Goal: Task Accomplishment & Management: Complete application form

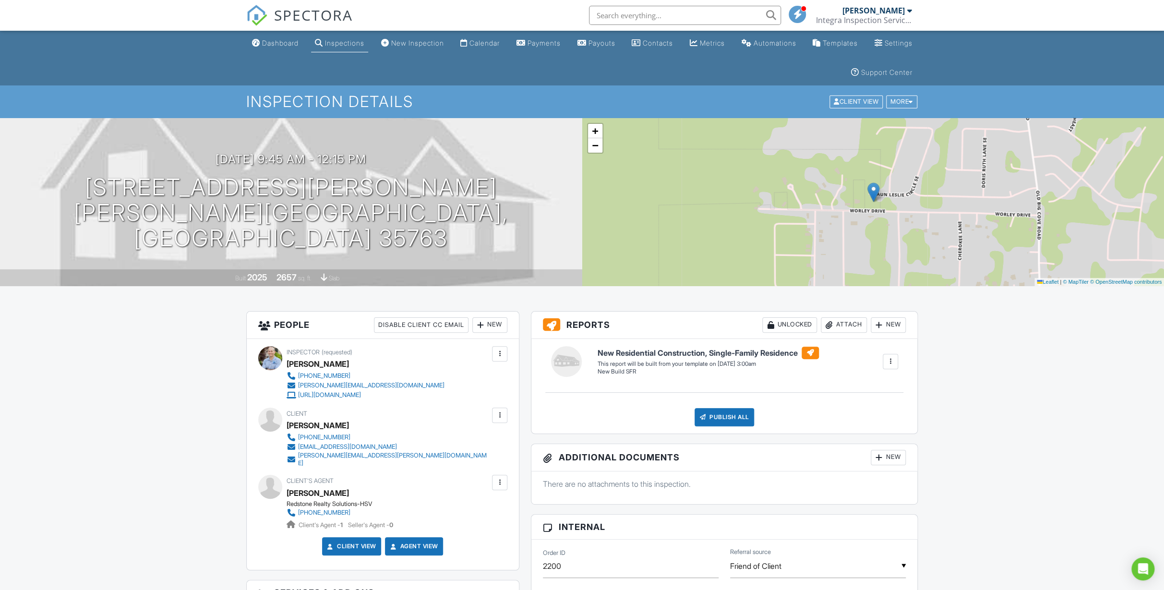
click at [355, 39] on div "Inspections" at bounding box center [344, 43] width 39 height 8
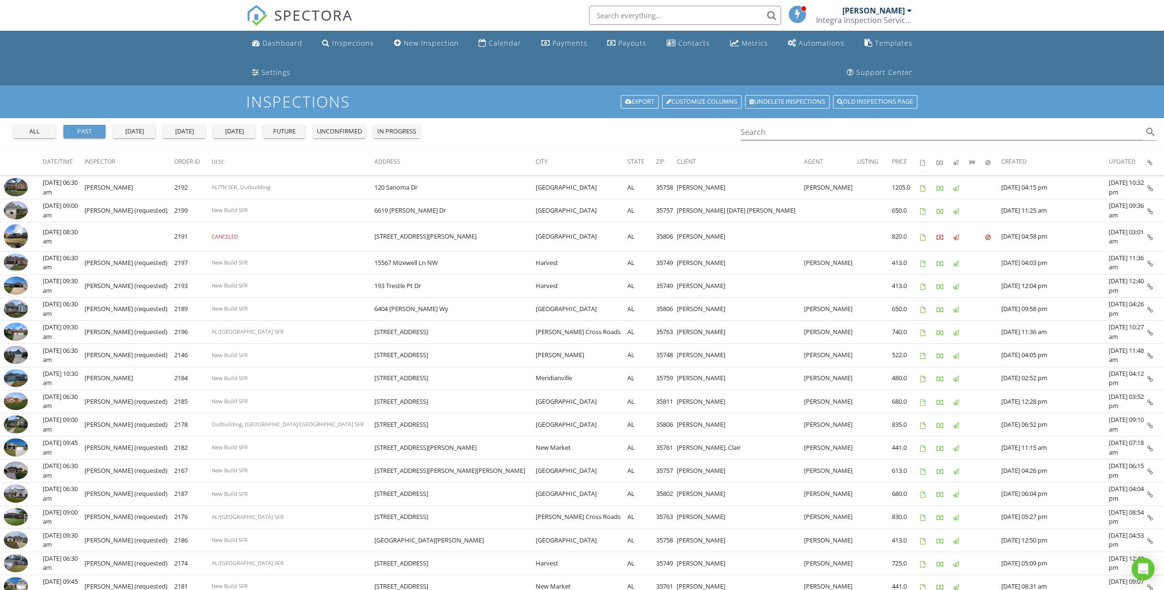
click at [245, 130] on div "tomorrow" at bounding box center [234, 132] width 35 height 10
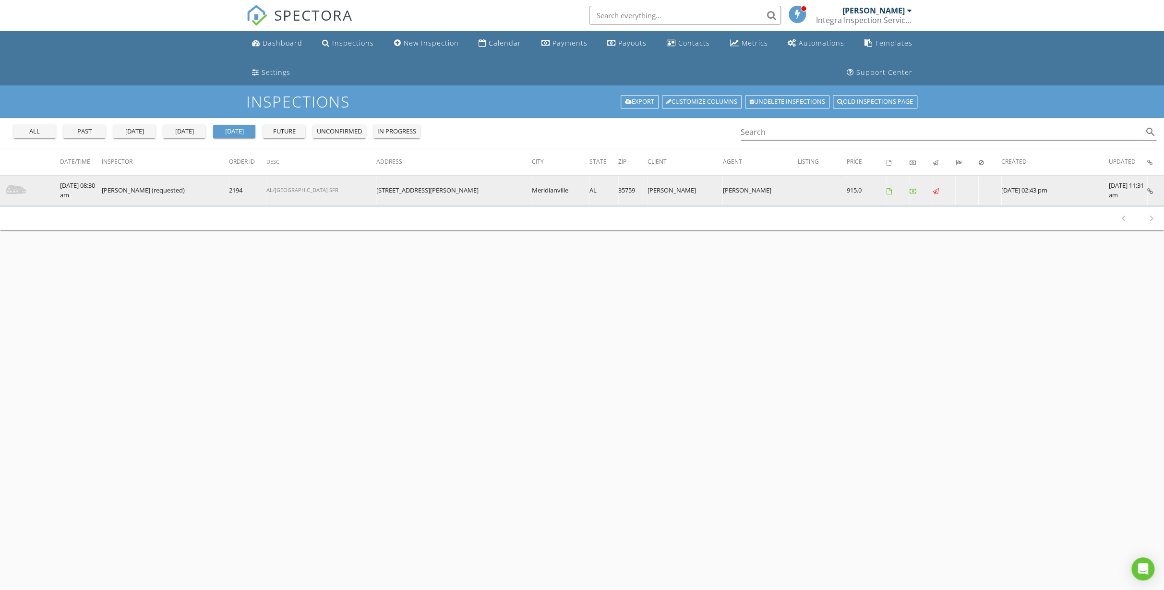
click at [14, 191] on img at bounding box center [16, 190] width 24 height 24
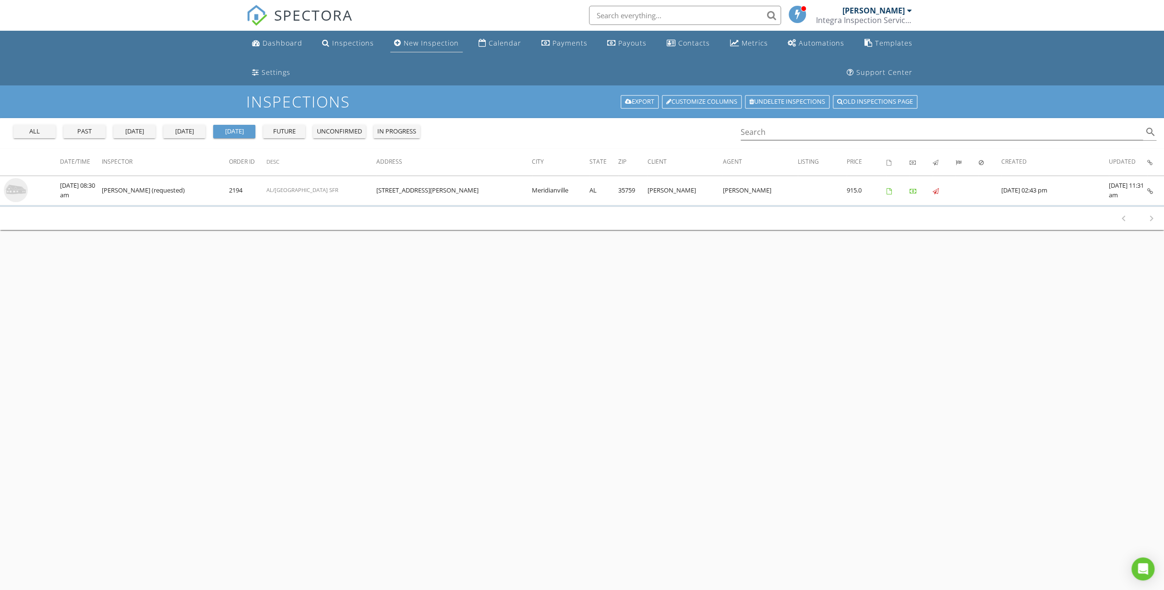
drag, startPoint x: 419, startPoint y: 44, endPoint x: 415, endPoint y: 40, distance: 6.1
click at [419, 44] on div "New Inspection" at bounding box center [431, 42] width 55 height 9
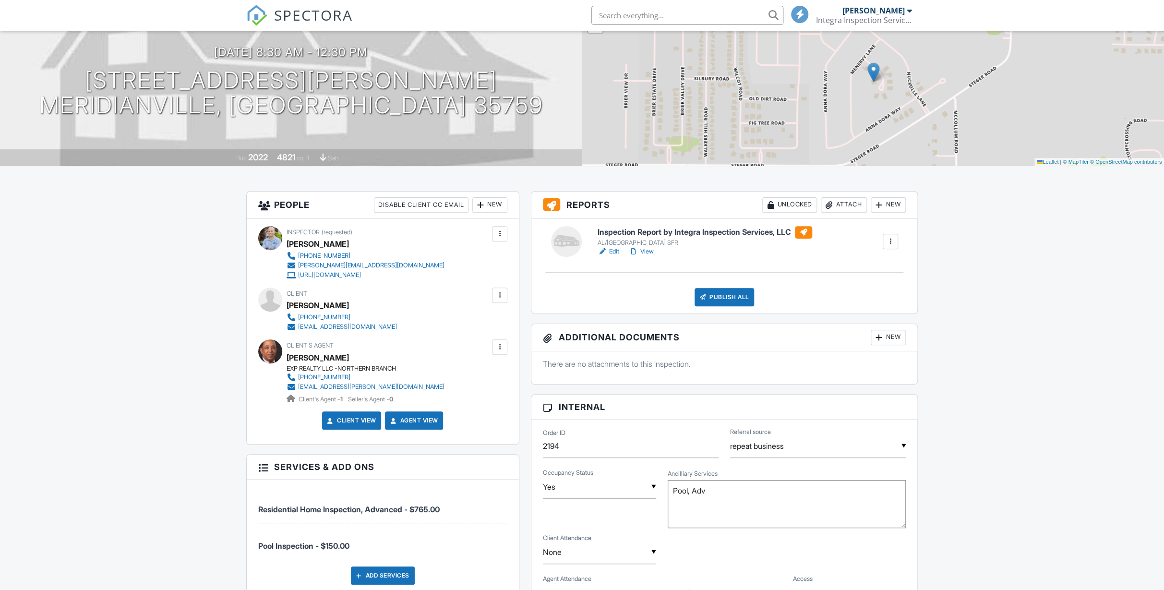
scroll to position [218, 0]
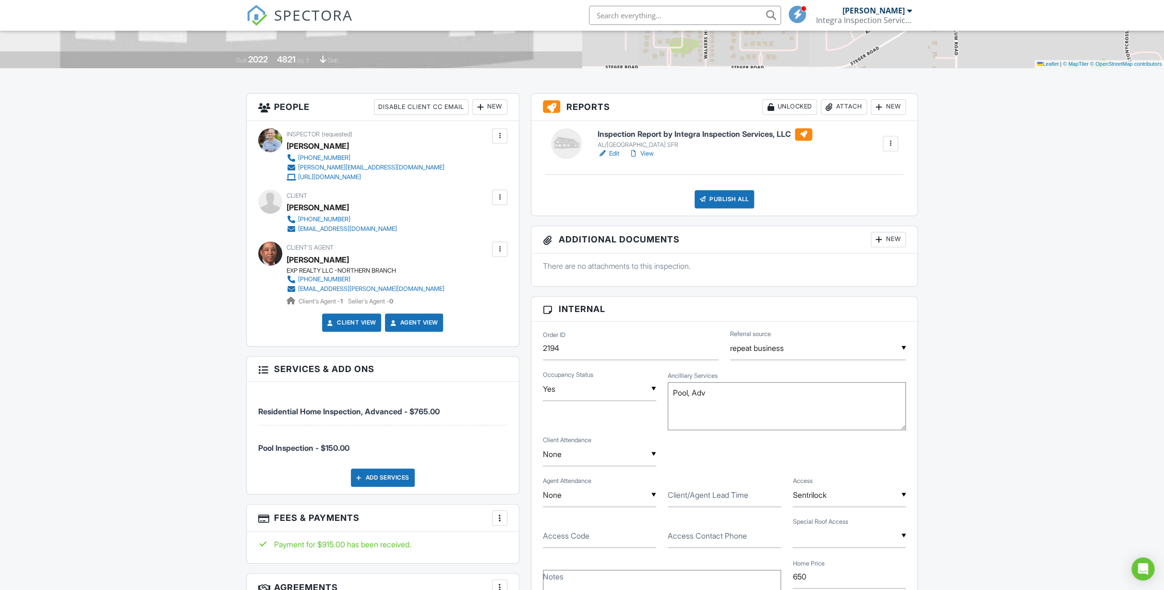
click at [503, 517] on div at bounding box center [500, 518] width 10 height 10
click at [515, 472] on li "Edit Fees & Payments" at bounding box center [548, 478] width 100 height 24
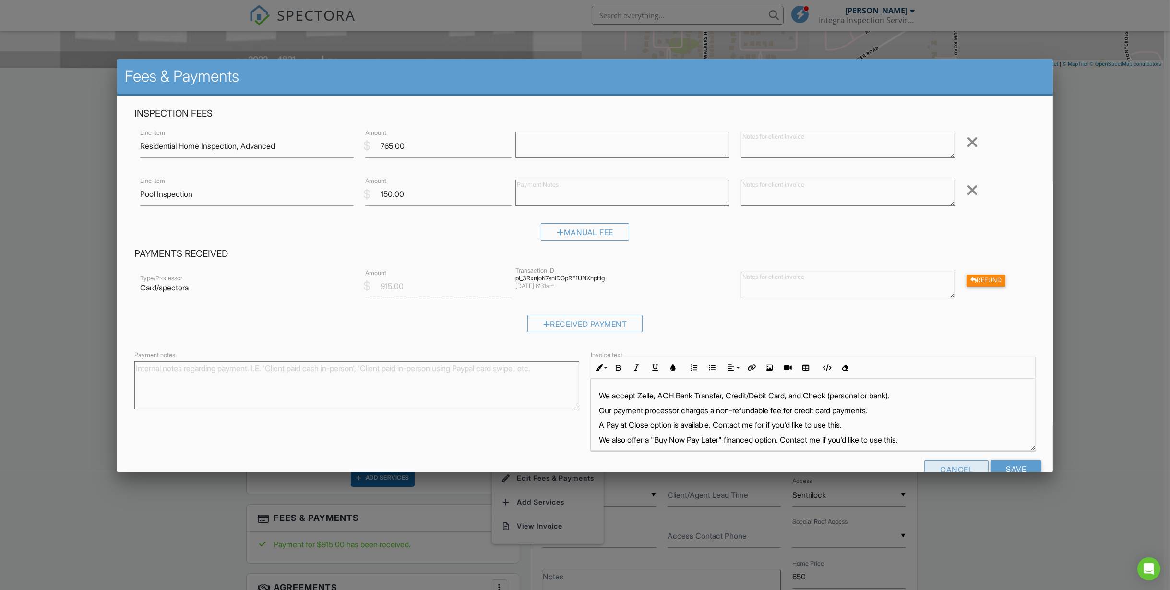
click at [933, 465] on div "Cancel" at bounding box center [956, 468] width 64 height 17
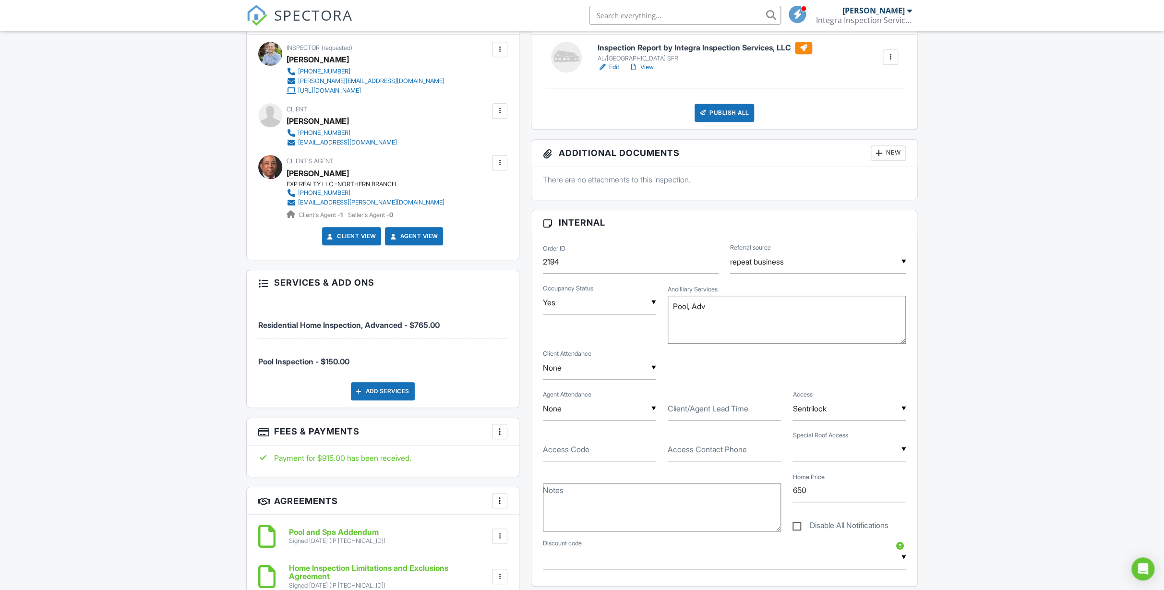
scroll to position [305, 0]
click at [493, 434] on div "More" at bounding box center [499, 430] width 15 height 15
click at [514, 458] on li "Edit Fees & Payments" at bounding box center [548, 460] width 100 height 24
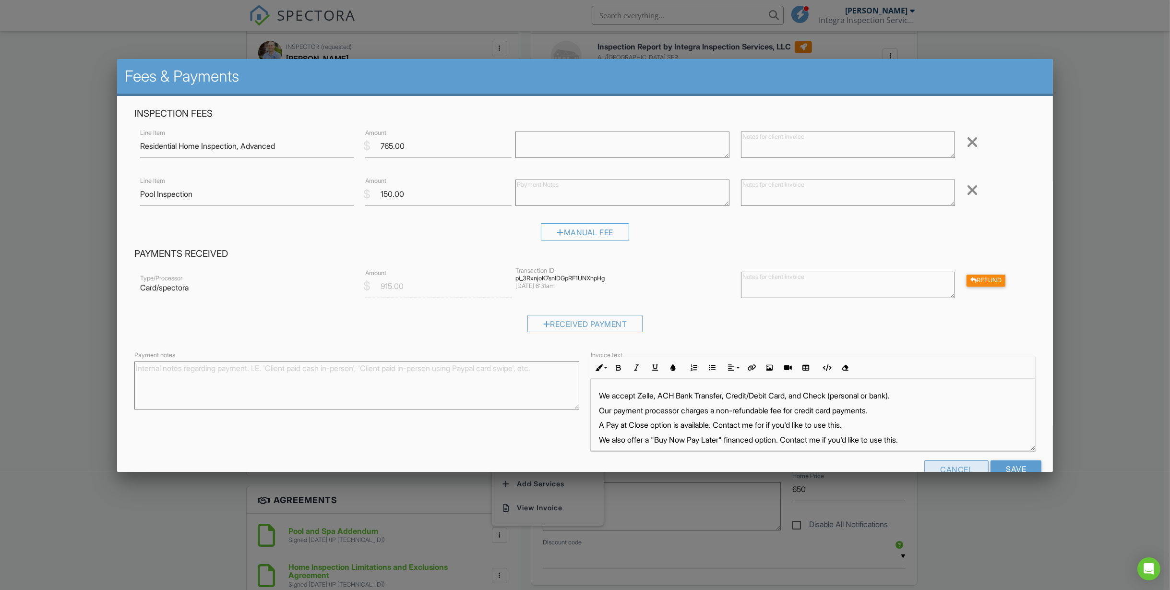
click at [954, 463] on div "Cancel" at bounding box center [956, 468] width 64 height 17
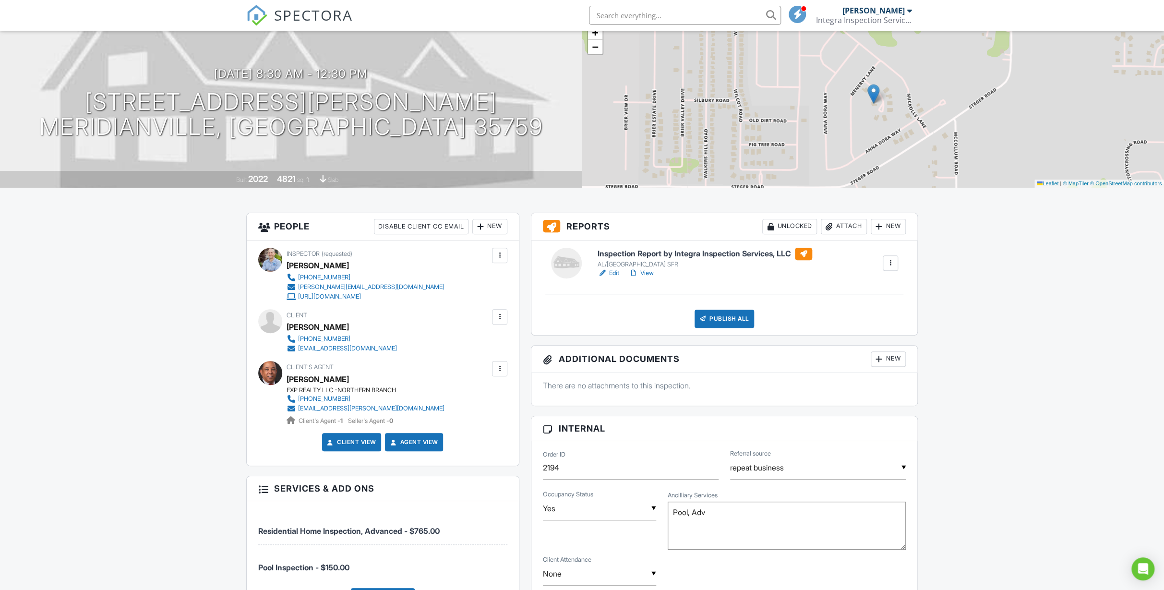
scroll to position [0, 0]
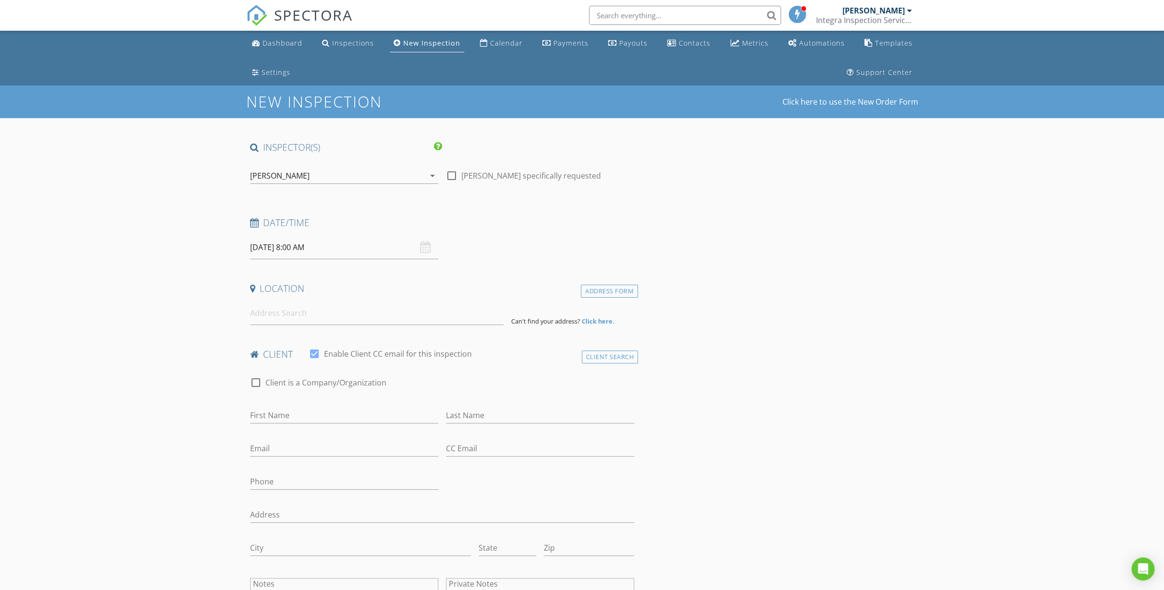
click at [272, 250] on input "[DATE] 8:00 AM" at bounding box center [344, 248] width 188 height 24
select select "8"
type input "09/04/2025 8:00 AM"
type input "09"
type input "09/04/2025 9:00 AM"
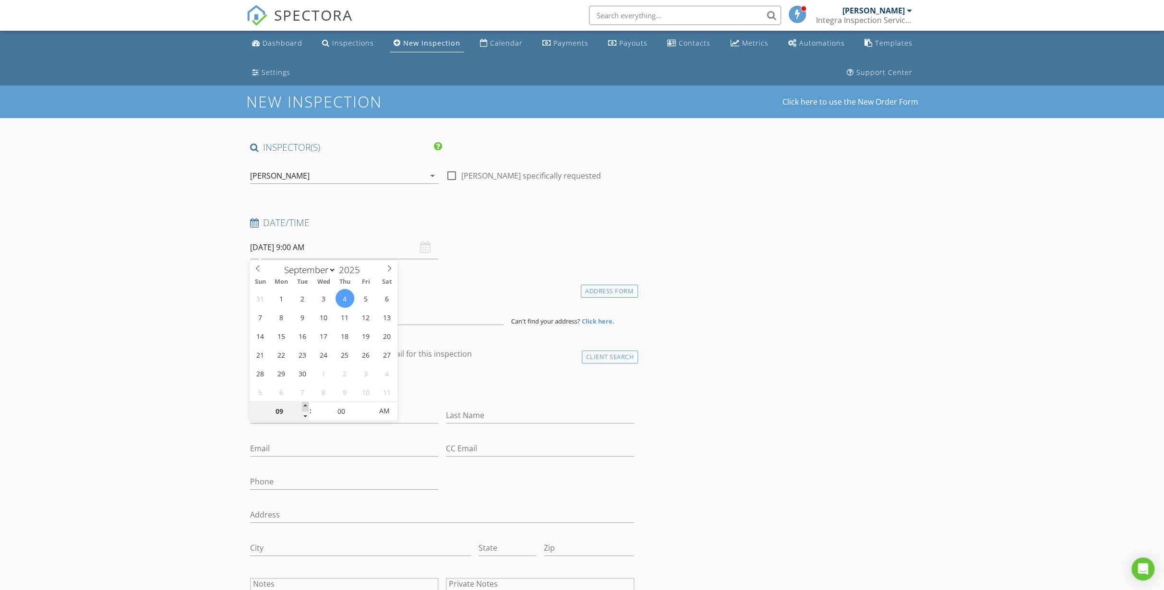
click at [303, 407] on span at bounding box center [305, 407] width 7 height 10
type input "10"
type input "09/04/2025 10:00 AM"
click at [303, 407] on span at bounding box center [305, 407] width 7 height 10
type input "11"
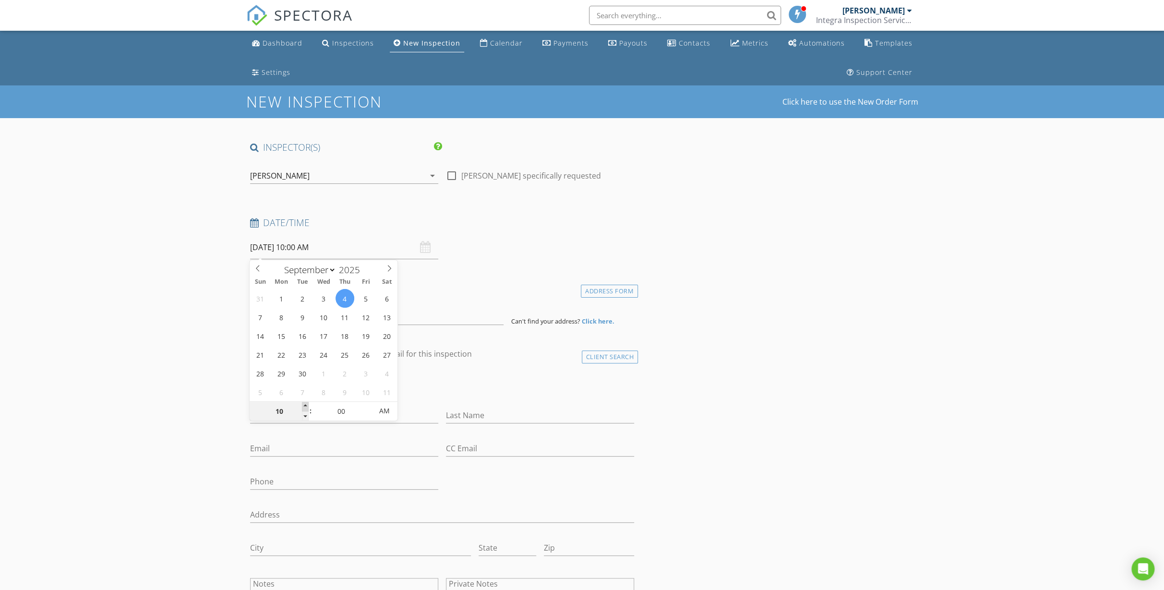
type input "09/04/2025 11:00 AM"
click at [303, 407] on span at bounding box center [305, 407] width 7 height 10
click at [465, 288] on h4 "Location" at bounding box center [442, 288] width 384 height 12
click at [394, 315] on input at bounding box center [376, 313] width 253 height 24
click at [312, 314] on input at bounding box center [376, 313] width 253 height 24
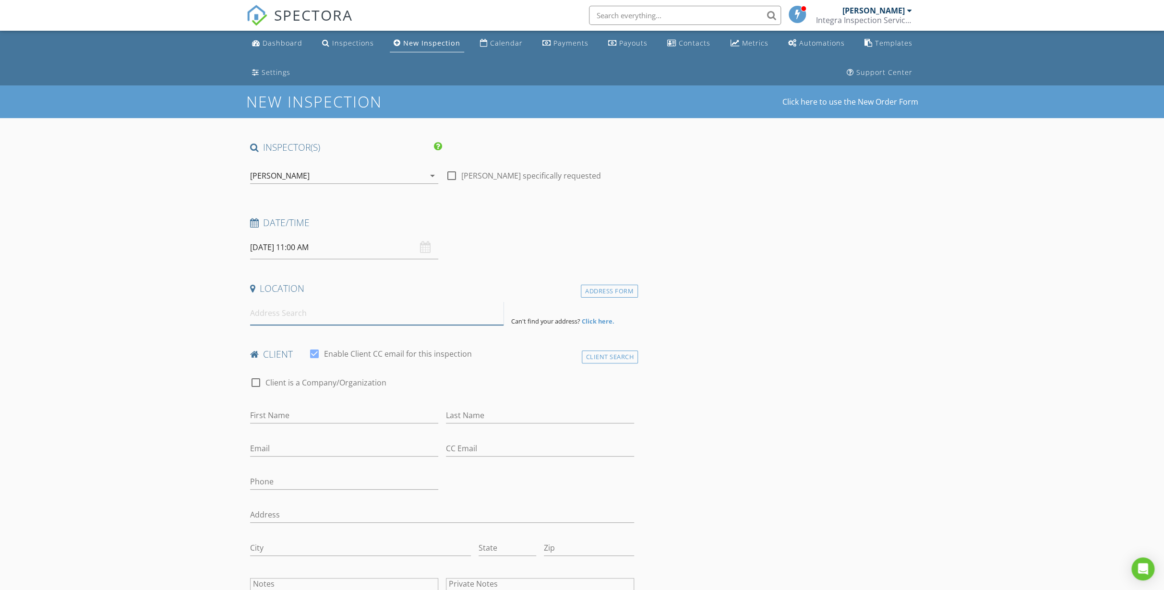
paste input "6012 Gardner Maples Dr. Owens crossroad Alabama, 35763"
type input "6012 Gardner Maples Drive Southeast, Owens Cross Roads, AL, USA"
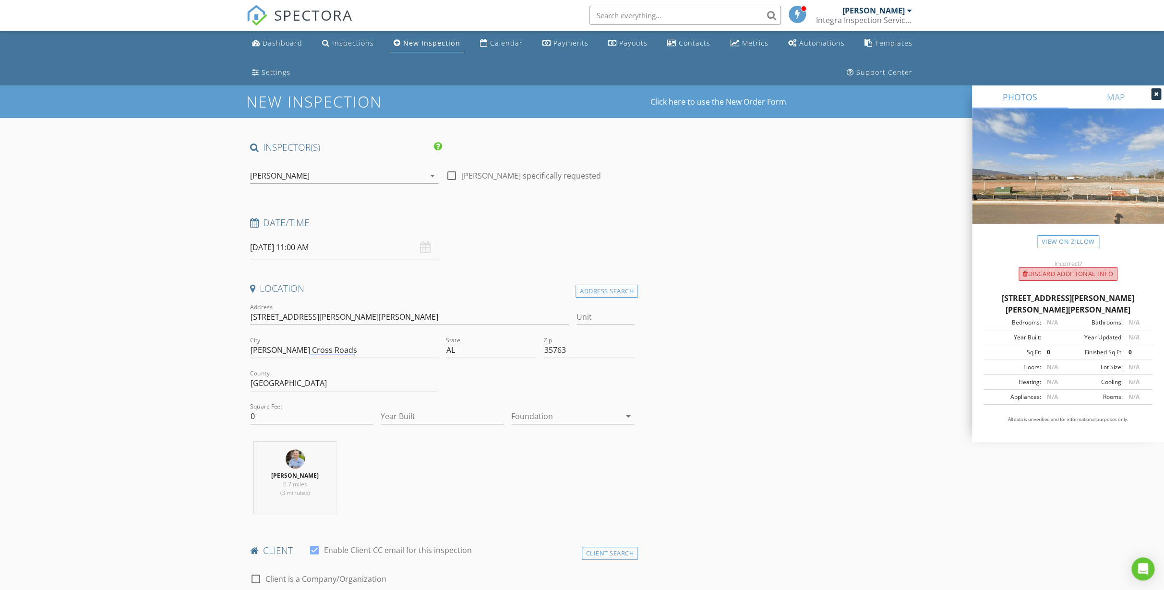
click at [1052, 275] on div "Discard Additional info" at bounding box center [1067, 273] width 99 height 13
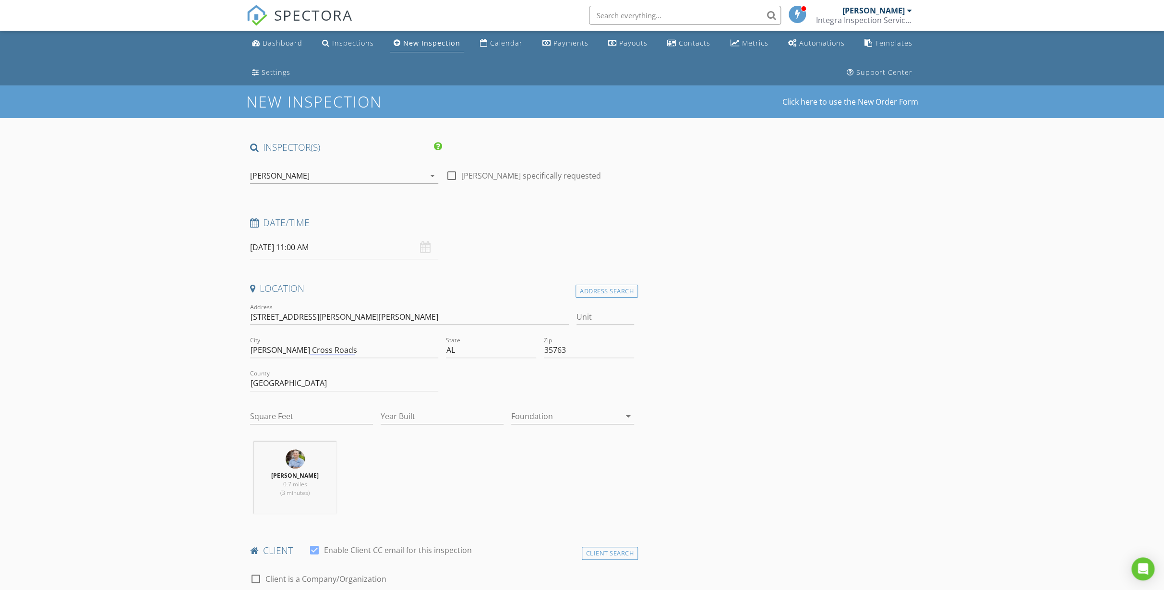
click at [452, 173] on div at bounding box center [451, 176] width 16 height 16
checkbox input "true"
drag, startPoint x: 22, startPoint y: 467, endPoint x: 190, endPoint y: 349, distance: 205.2
drag, startPoint x: 152, startPoint y: 359, endPoint x: 144, endPoint y: 361, distance: 7.5
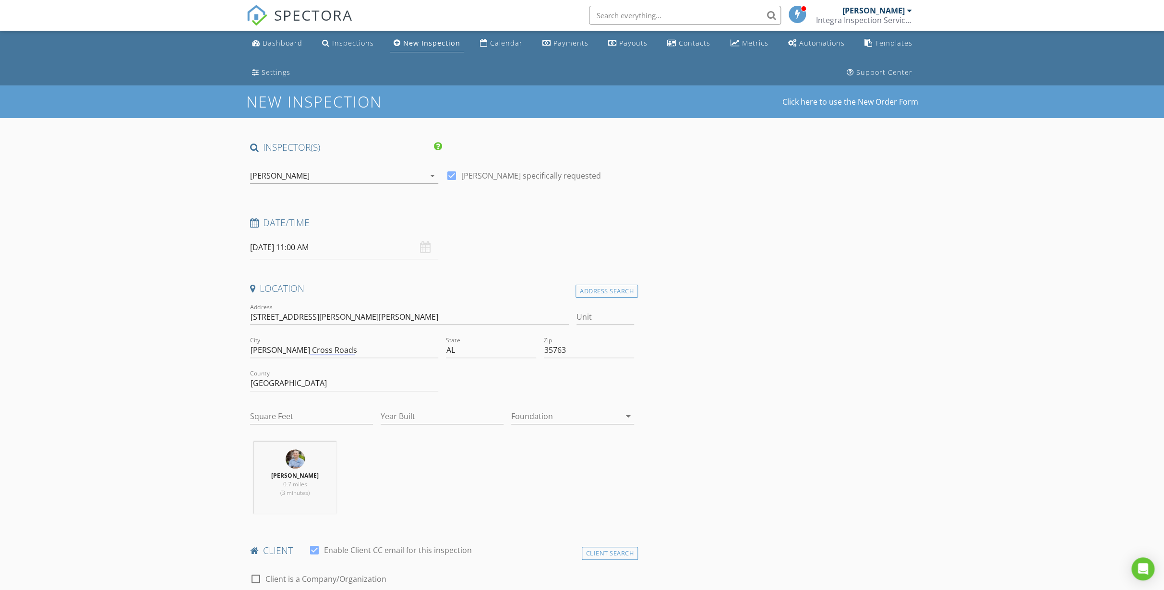
drag, startPoint x: 144, startPoint y: 361, endPoint x: 145, endPoint y: 325, distance: 36.5
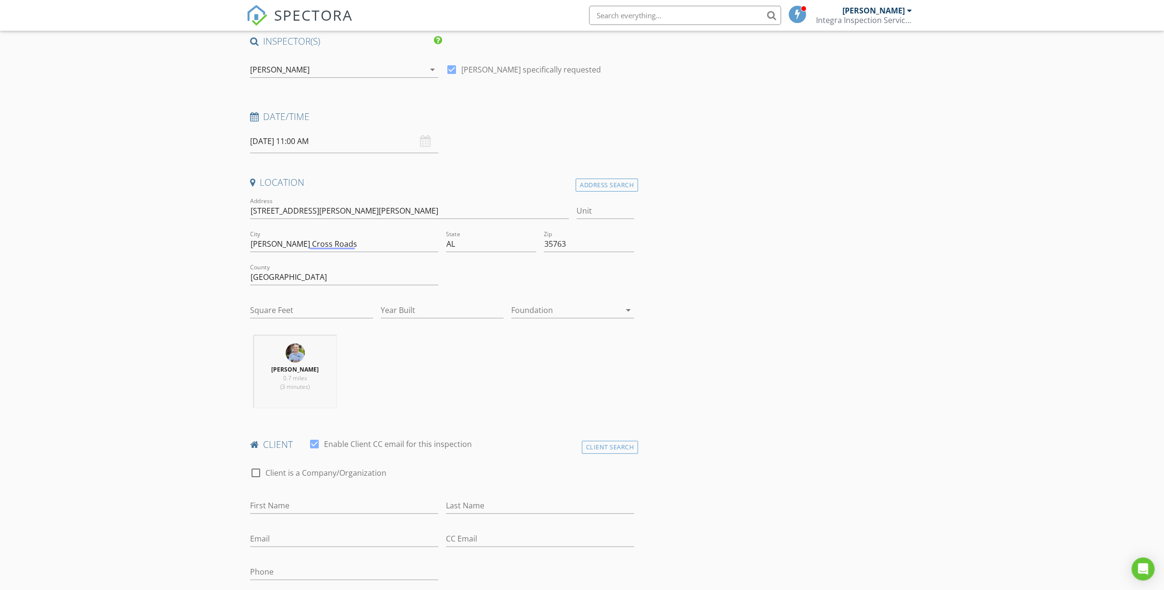
scroll to position [174, 0]
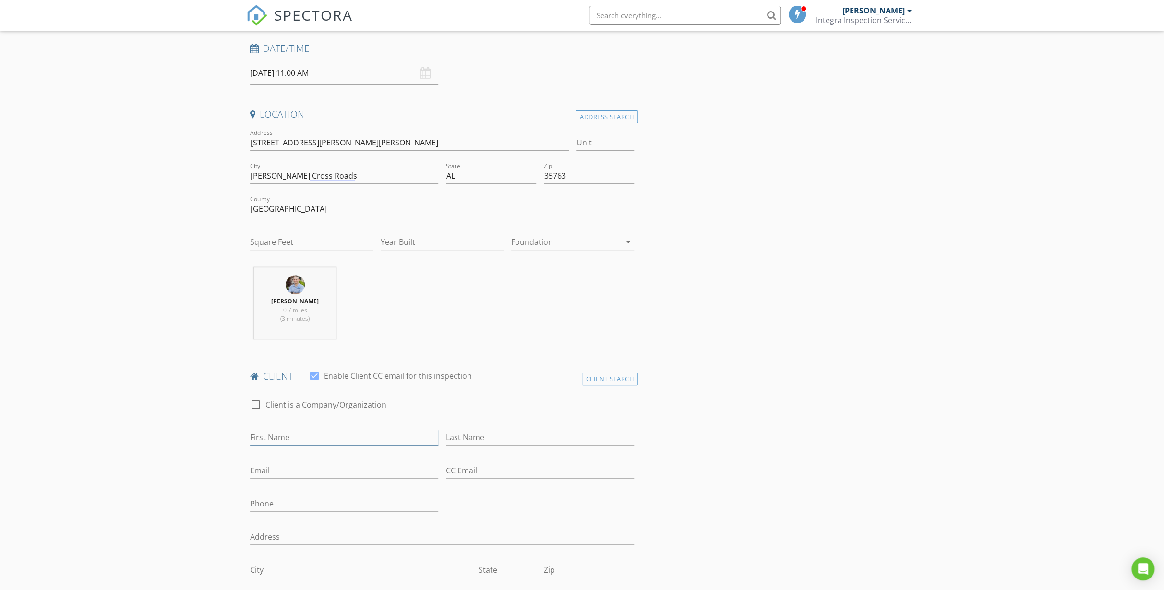
click at [312, 433] on input "First Name" at bounding box center [344, 438] width 188 height 16
type input "James"
type input "Anderson"
click at [269, 469] on input "Email" at bounding box center [344, 471] width 188 height 16
paste input "JamesPaul Anderson1@gmail.com"
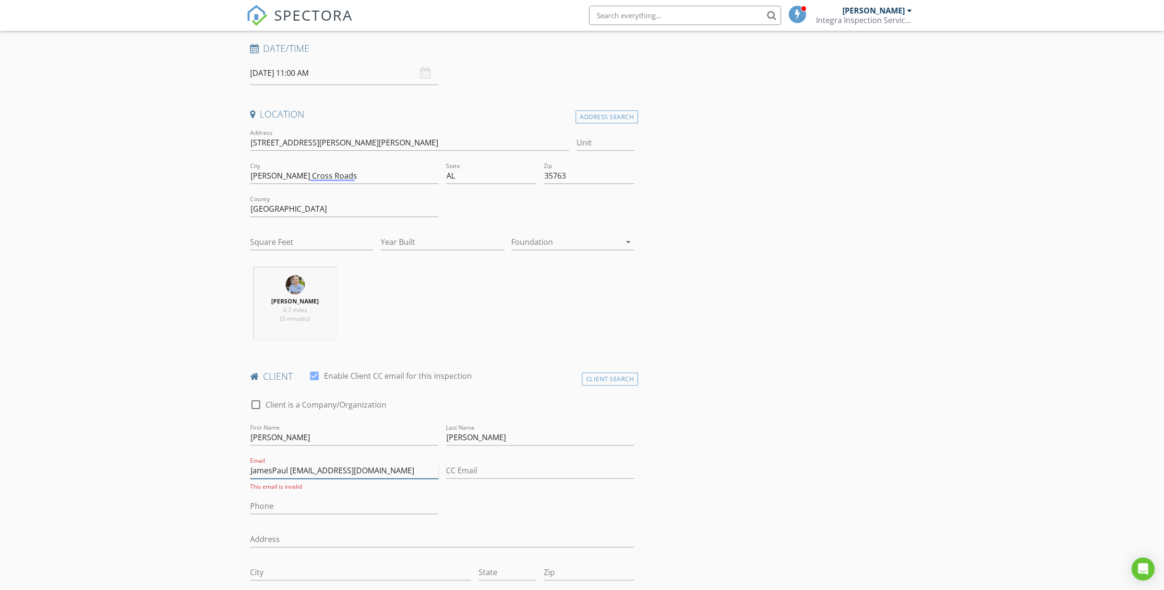
type input "JamesPaul Anderson1@gmail.com"
click at [287, 505] on input "Phone" at bounding box center [344, 506] width 188 height 16
paste input "503-484-5391"
type input "503-484-5391"
drag, startPoint x: 291, startPoint y: 469, endPoint x: 290, endPoint y: 481, distance: 12.0
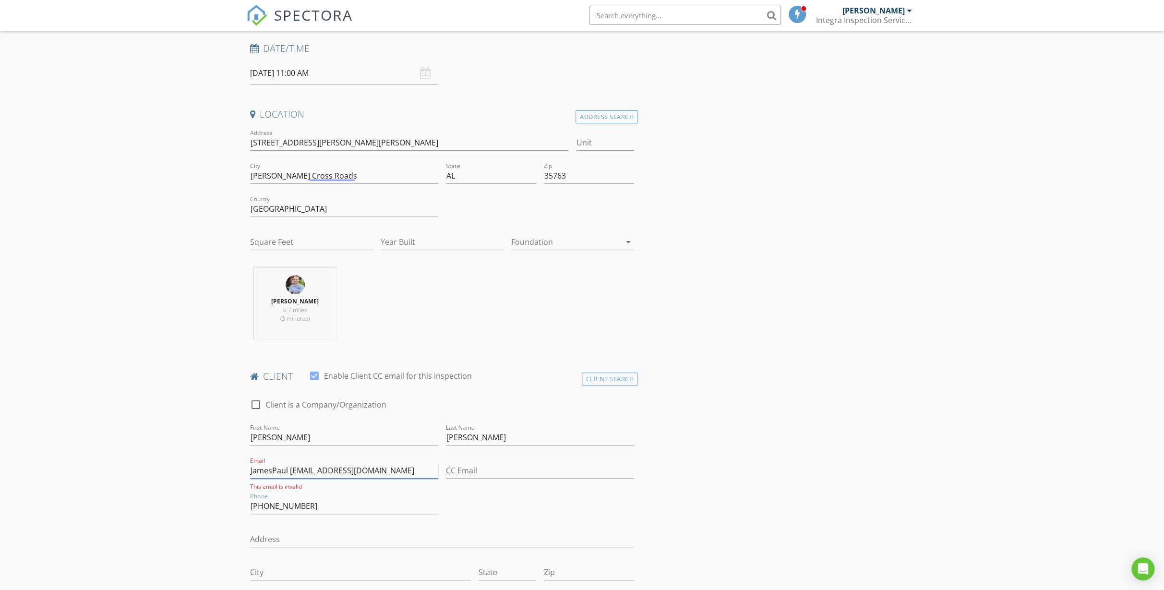
click at [291, 470] on input "JamesPaul Anderson1@gmail.com" at bounding box center [344, 471] width 188 height 16
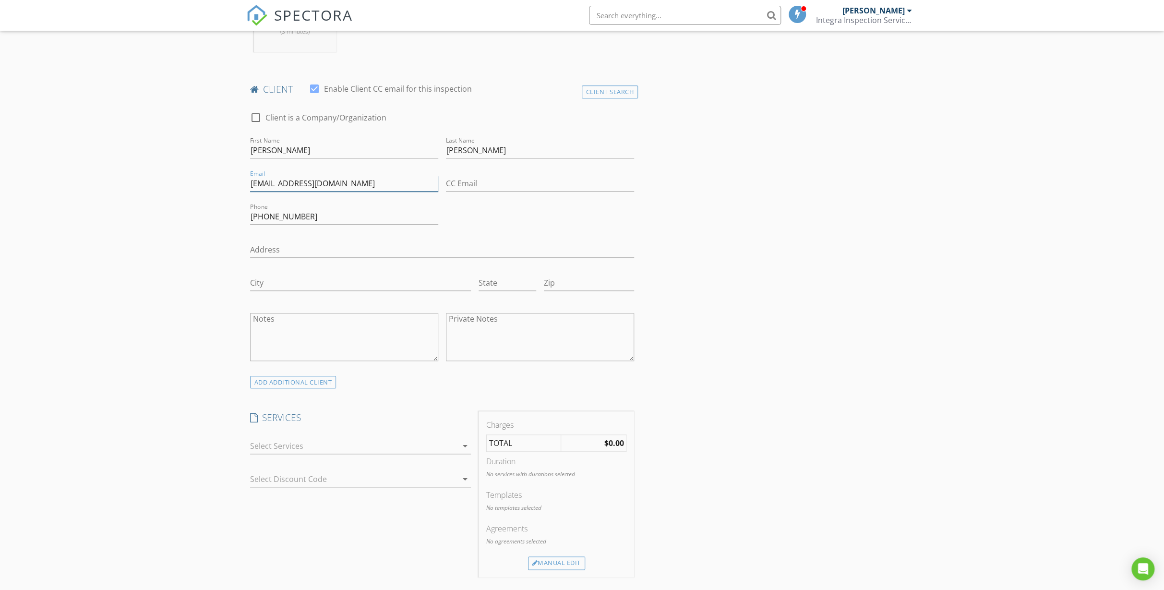
scroll to position [523, 0]
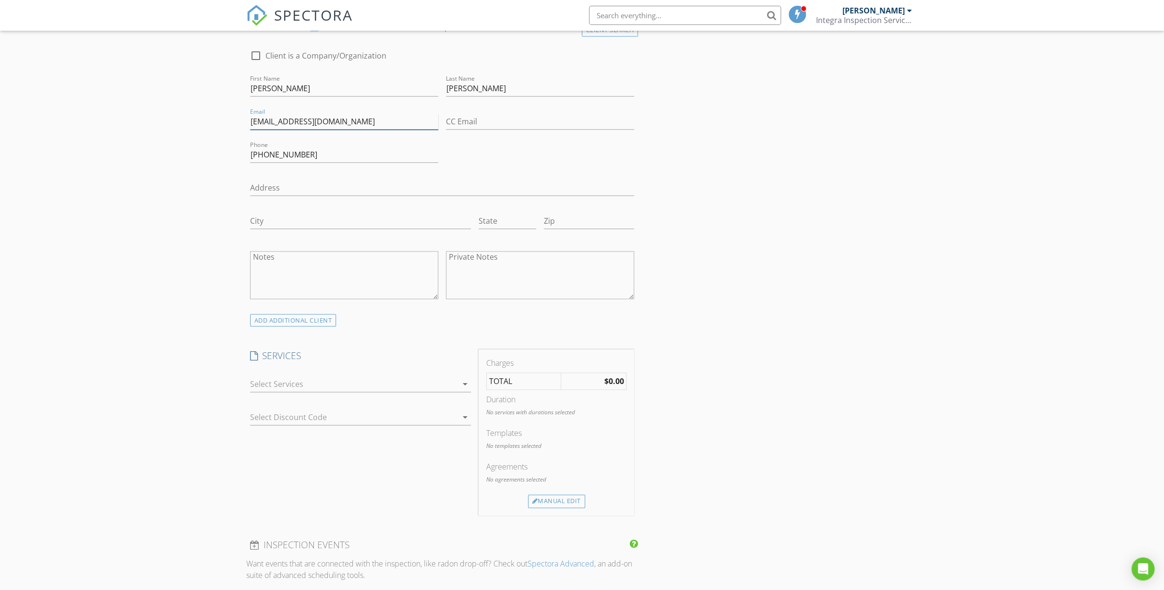
type input "JamesPaulAnderson1@gmail.com"
click at [372, 379] on div at bounding box center [353, 383] width 207 height 15
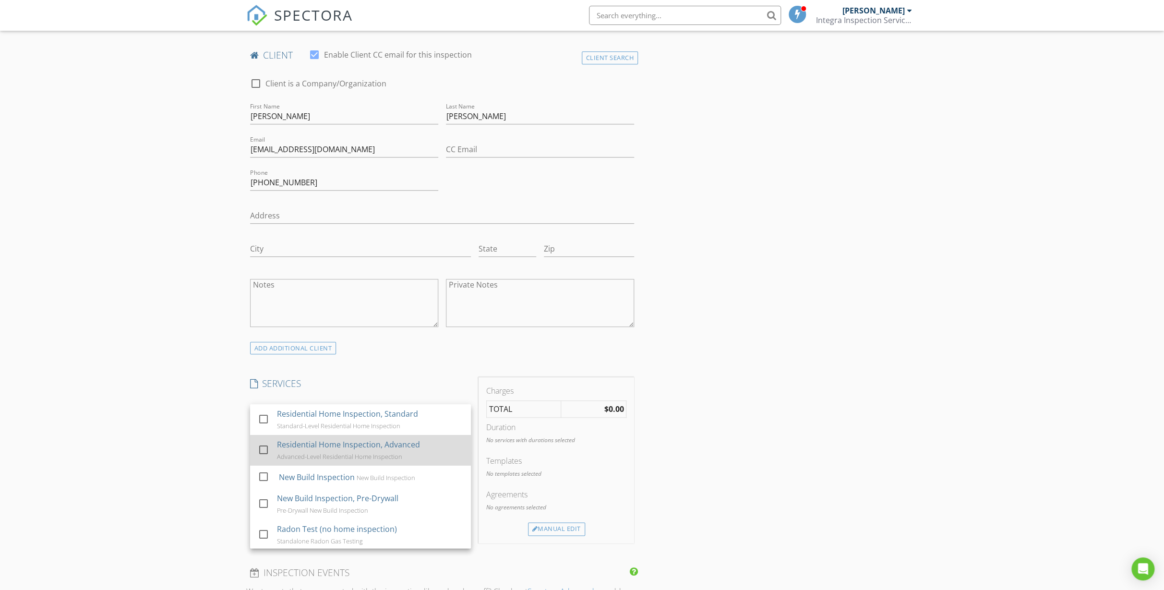
scroll to position [480, 0]
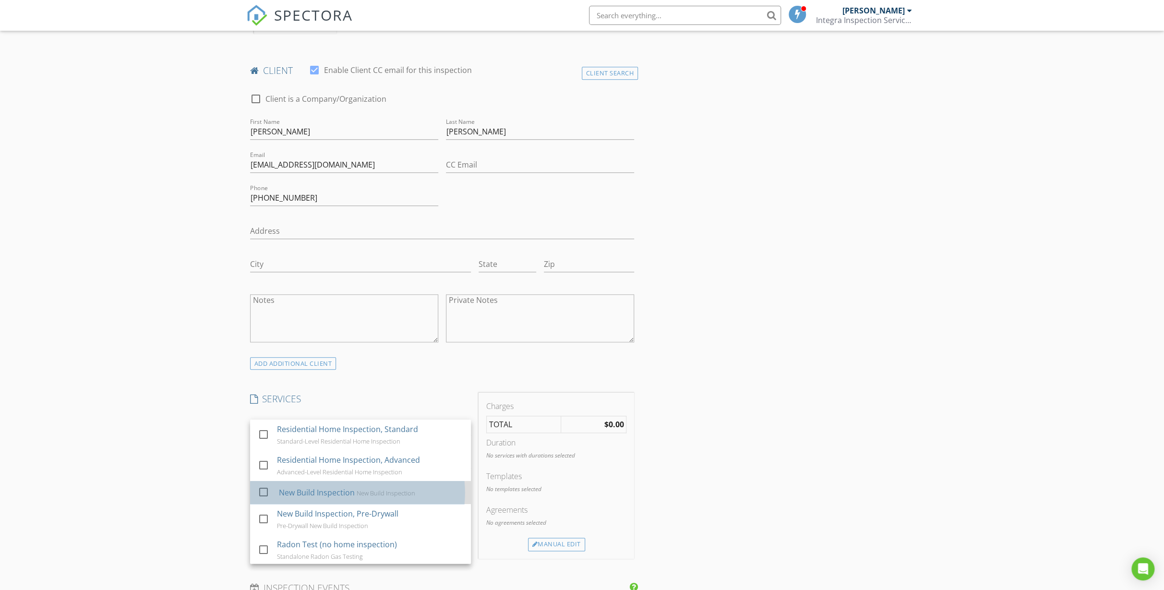
click at [330, 487] on div "New Build Inspection" at bounding box center [316, 493] width 76 height 12
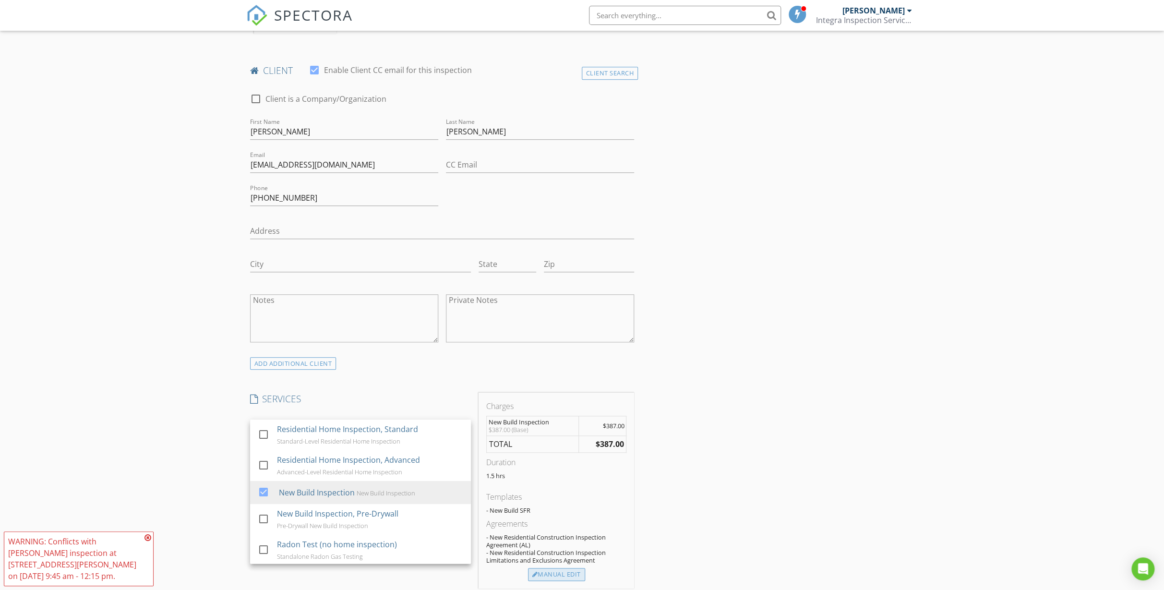
click at [556, 571] on div "Manual Edit" at bounding box center [556, 574] width 57 height 13
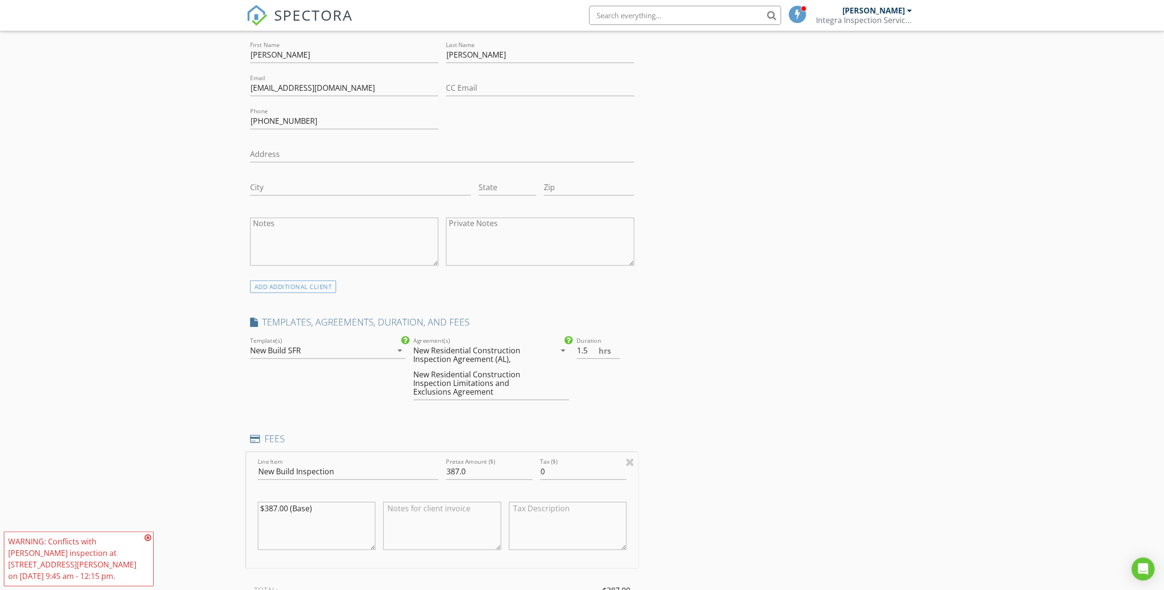
scroll to position [654, 0]
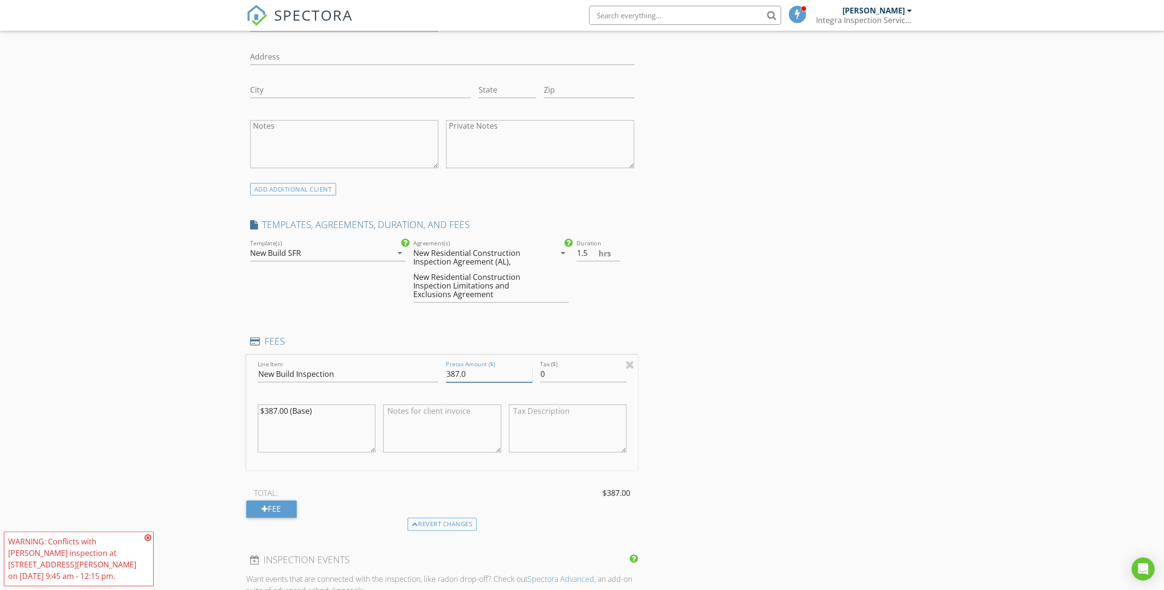
drag, startPoint x: 480, startPoint y: 369, endPoint x: 467, endPoint y: 372, distance: 13.4
click at [478, 369] on input "387.0" at bounding box center [489, 374] width 86 height 16
drag, startPoint x: 479, startPoint y: 370, endPoint x: 405, endPoint y: 367, distance: 74.4
click at [405, 367] on div "Line Item New Build Inspection Pretax Amount ($) 387.0 Tax ($) 0 $387.00 (Base)" at bounding box center [442, 413] width 392 height 116
type input "413.00"
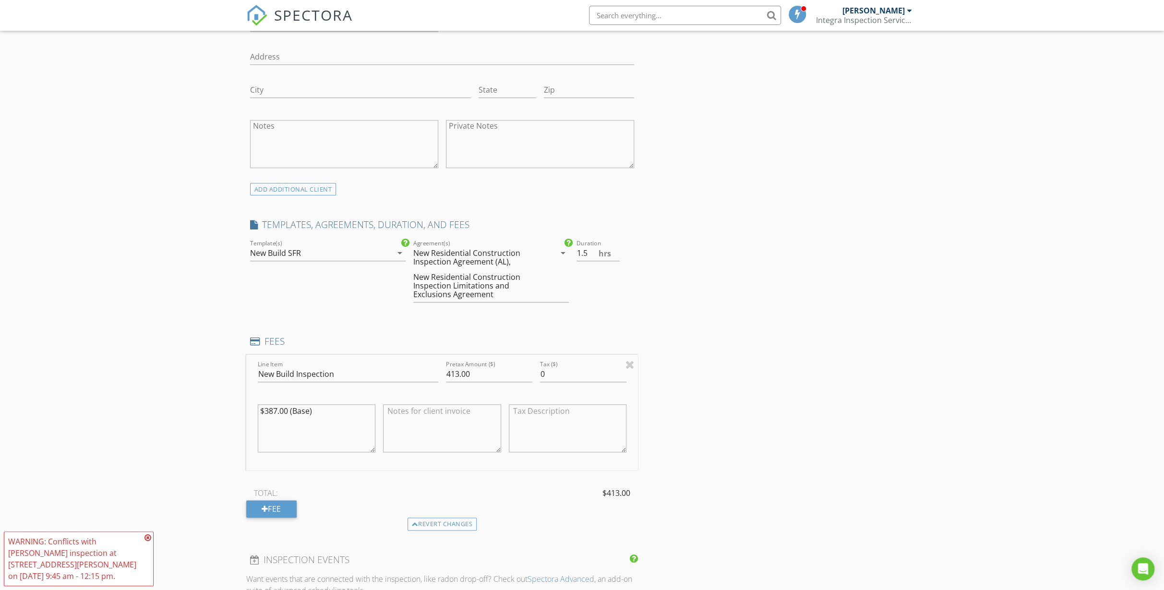
drag, startPoint x: 321, startPoint y: 408, endPoint x: 201, endPoint y: 411, distance: 119.5
click at [201, 410] on div "New Inspection Click here to use the New Order Form INSPECTOR(S) check_box Todd…" at bounding box center [582, 466] width 1164 height 2070
click at [349, 372] on input "New Build Inspection" at bounding box center [348, 374] width 180 height 16
type input "New Build Inspection, 11-Month Warranty"
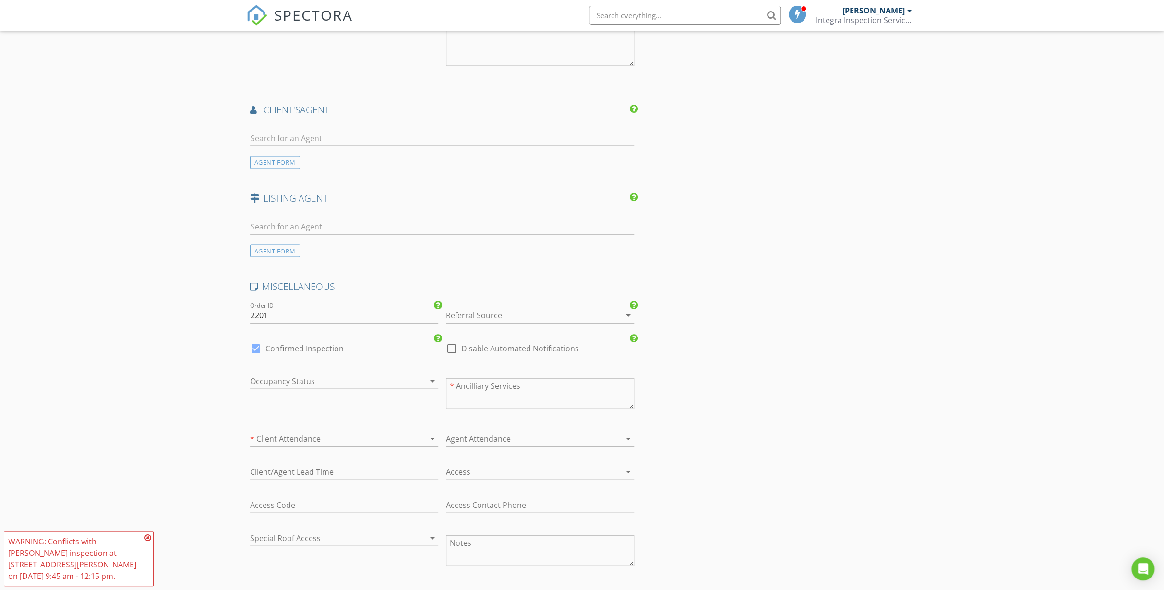
scroll to position [1309, 0]
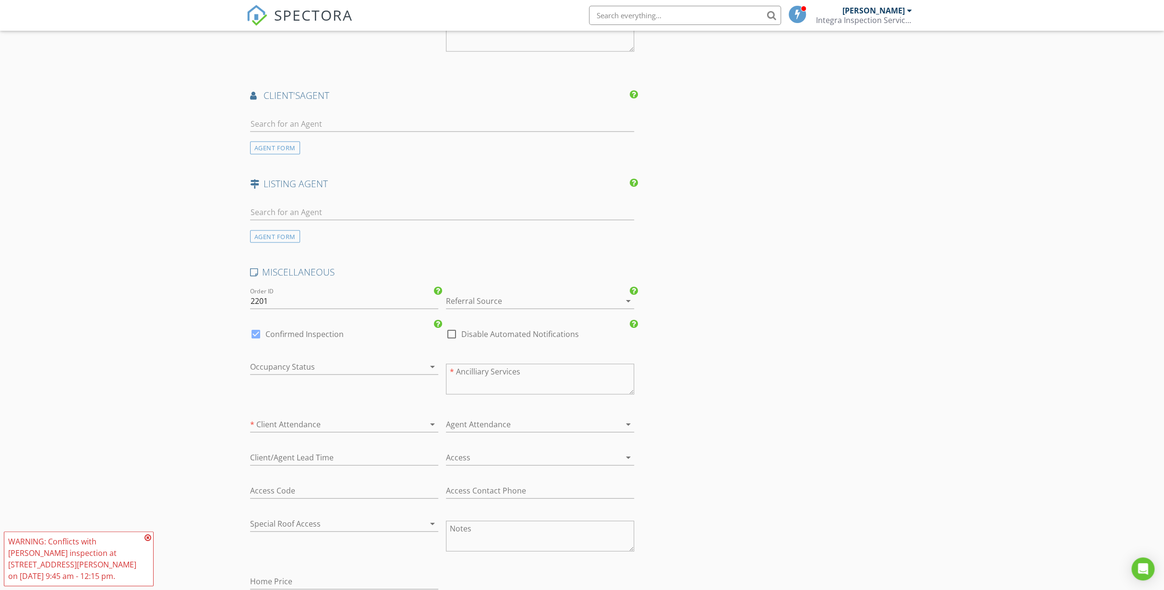
click at [511, 298] on div at bounding box center [526, 300] width 161 height 15
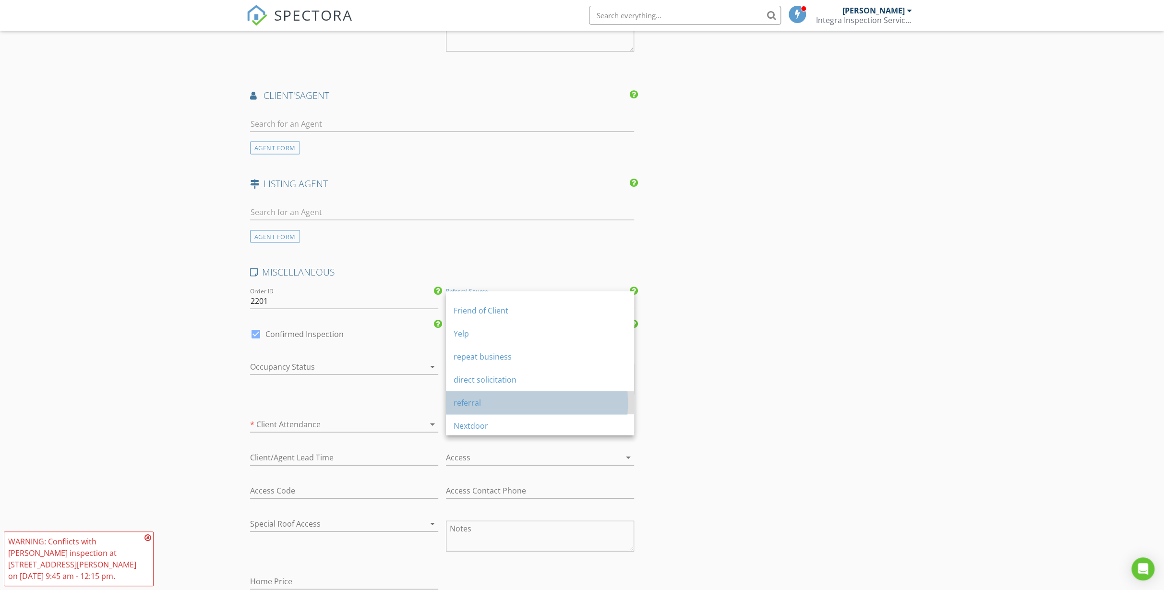
click at [492, 401] on div "referral" at bounding box center [540, 403] width 173 height 12
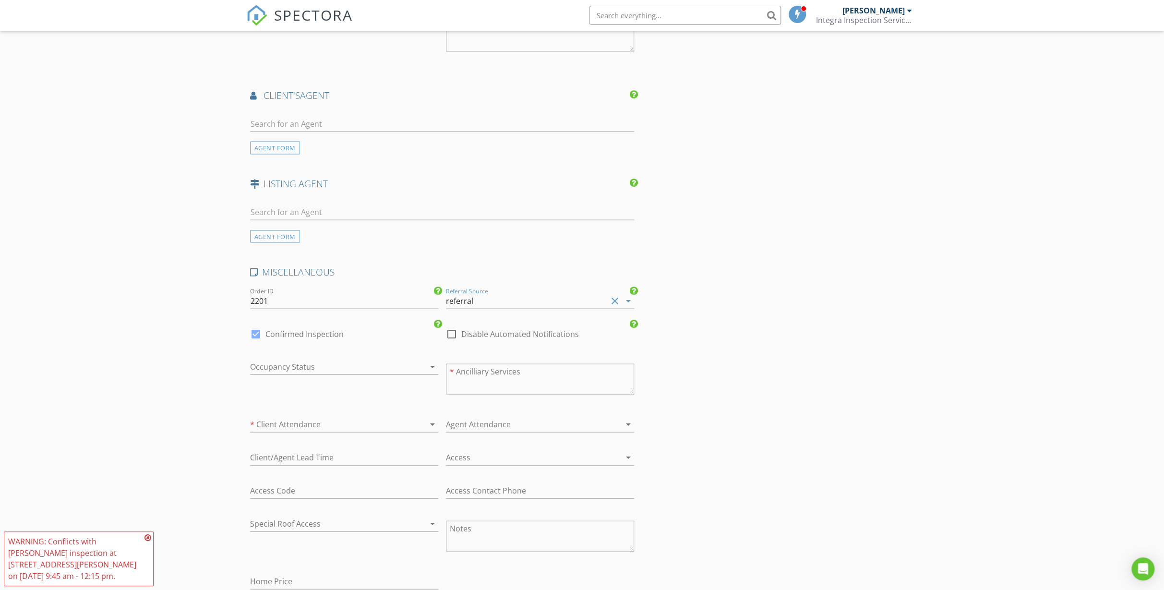
click at [371, 365] on div at bounding box center [330, 366] width 161 height 15
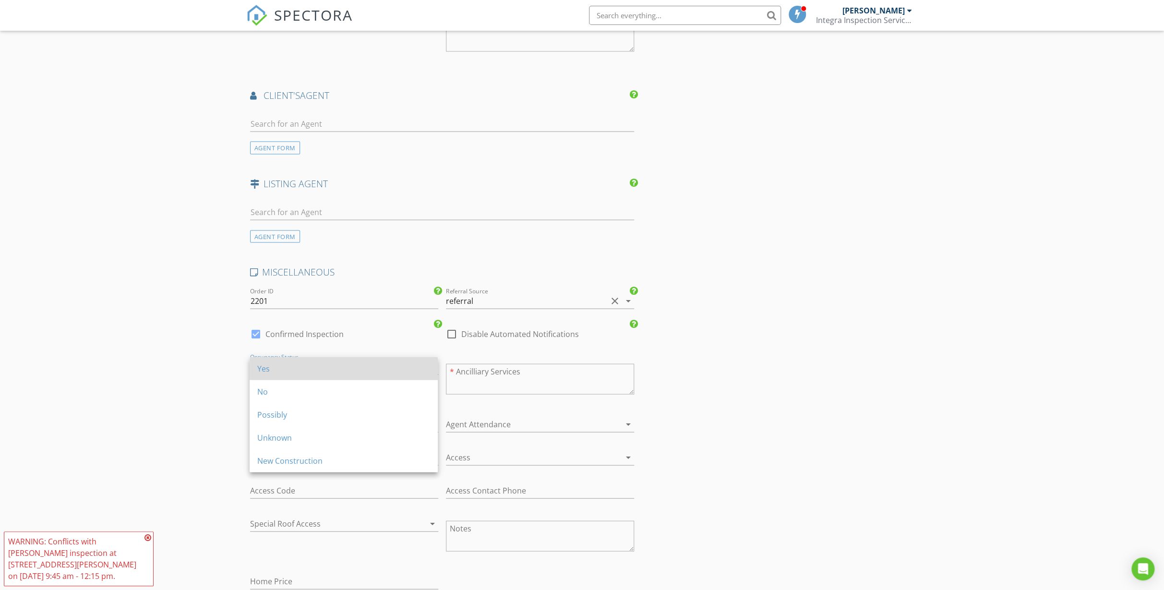
click at [366, 365] on div "Yes" at bounding box center [343, 369] width 173 height 12
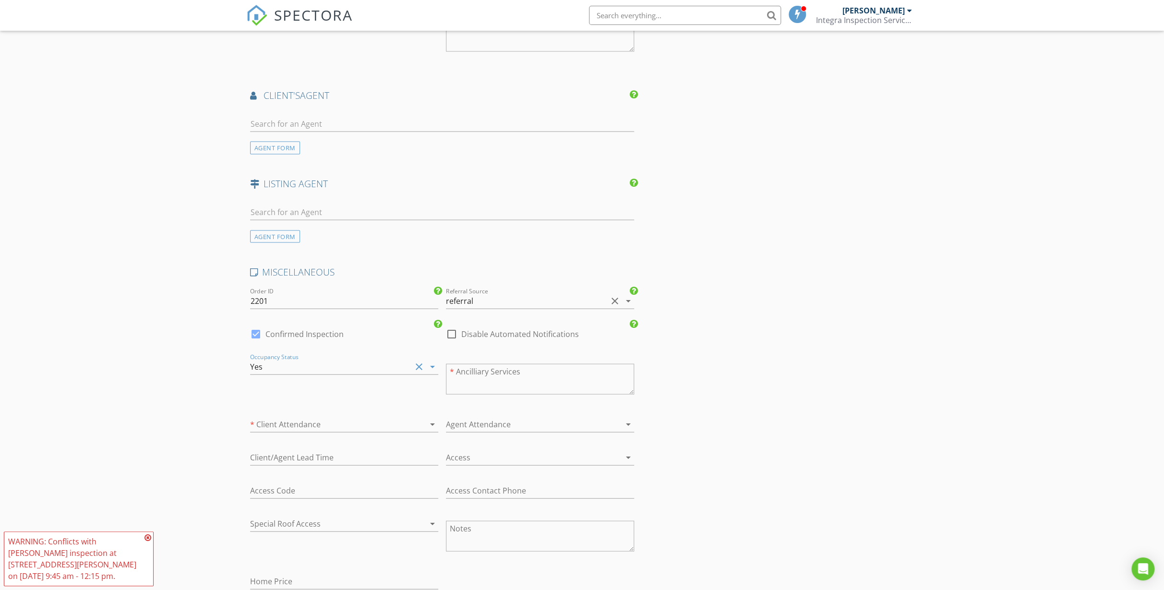
click at [394, 417] on div at bounding box center [330, 424] width 161 height 15
drag, startPoint x: 311, startPoint y: 522, endPoint x: 312, endPoint y: 513, distance: 9.2
click at [311, 518] on div "All" at bounding box center [343, 519] width 173 height 12
click at [459, 450] on div at bounding box center [526, 457] width 161 height 15
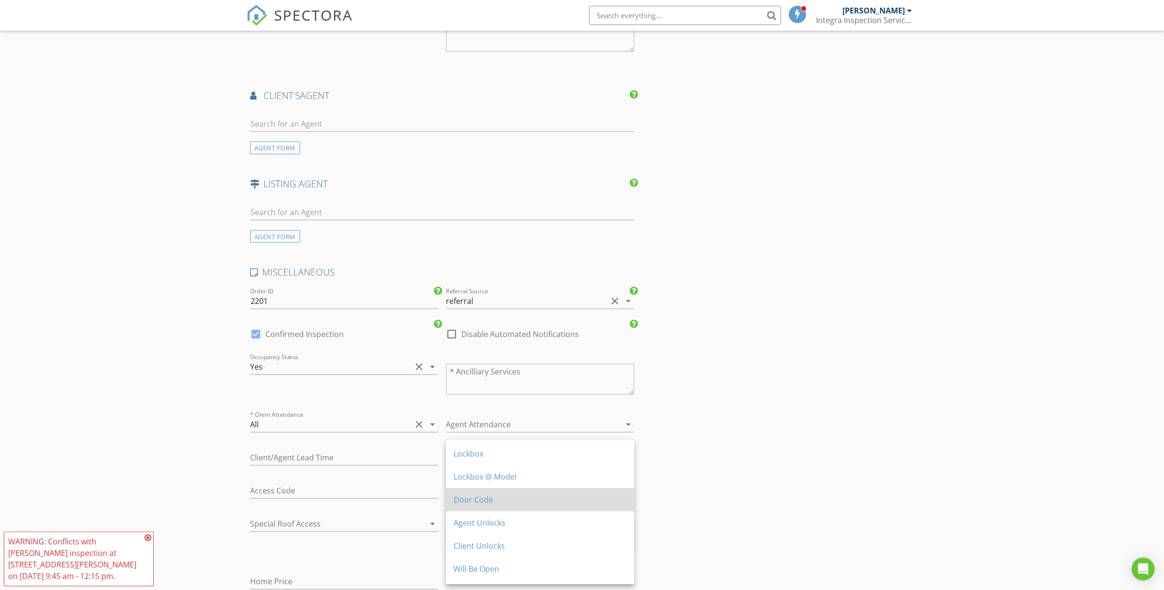
scroll to position [86, 0]
click at [479, 521] on div "Client Unlocks" at bounding box center [540, 527] width 173 height 12
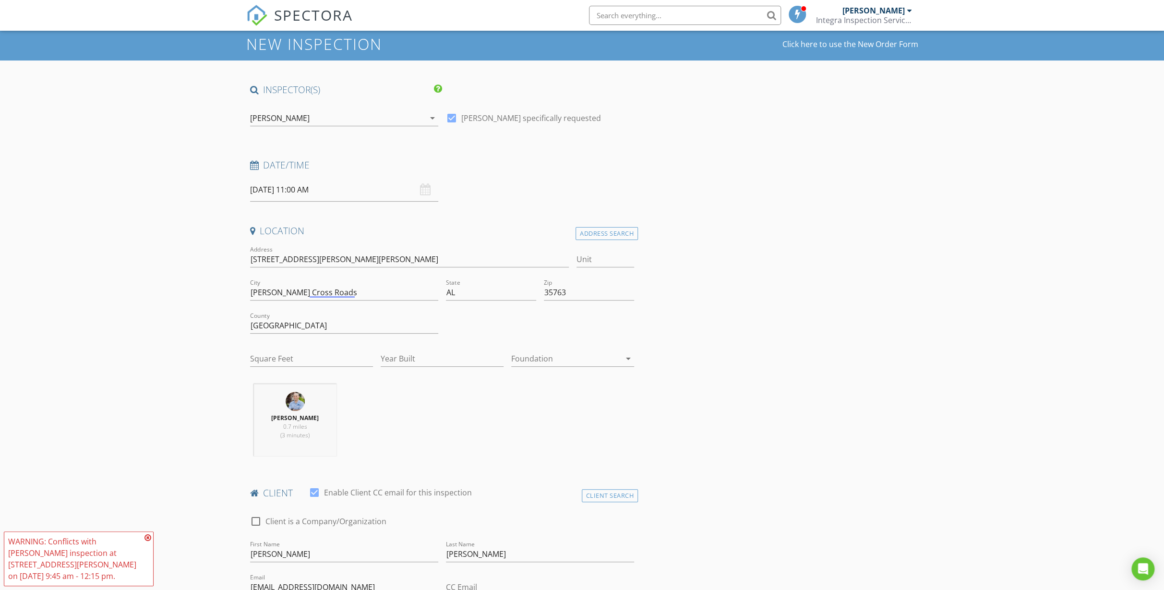
scroll to position [0, 0]
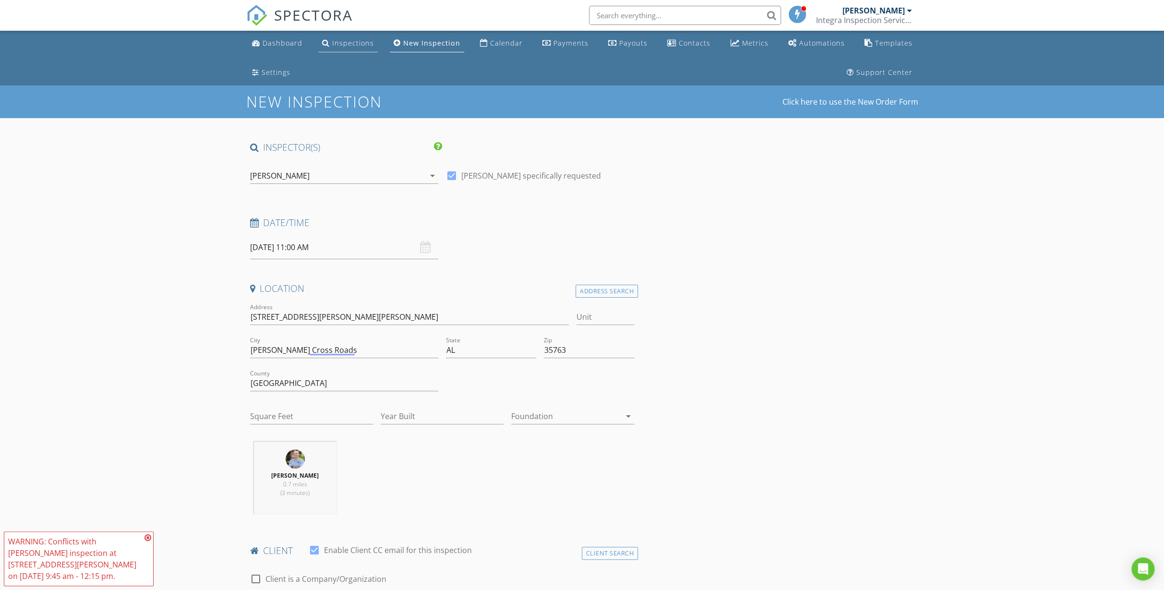
click at [349, 38] on div "Inspections" at bounding box center [353, 42] width 42 height 9
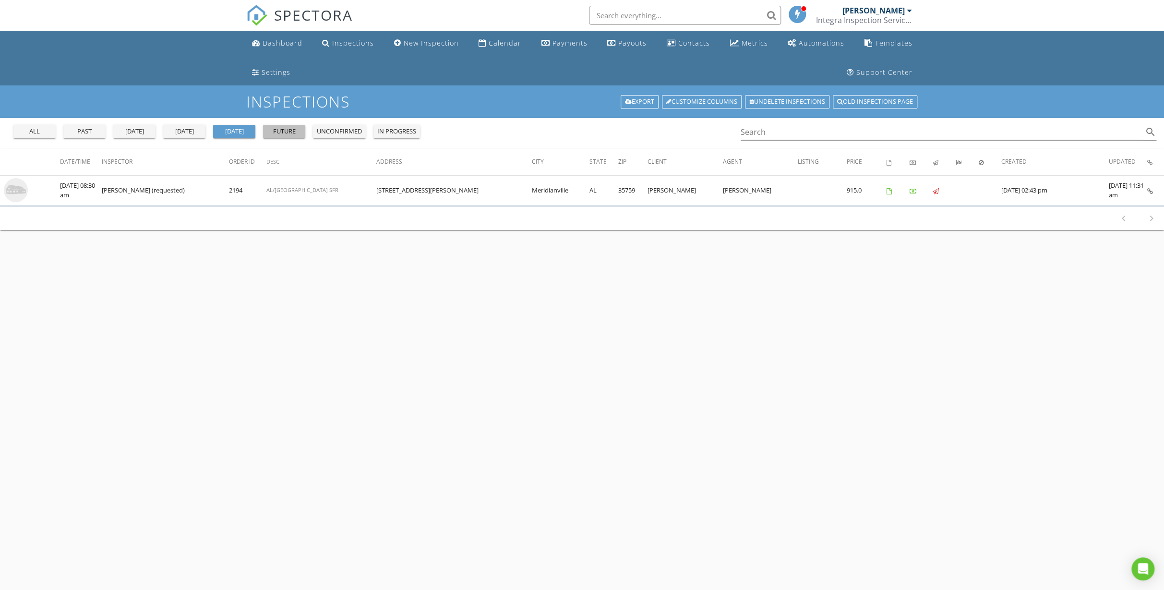
click at [289, 128] on div "future" at bounding box center [284, 132] width 35 height 10
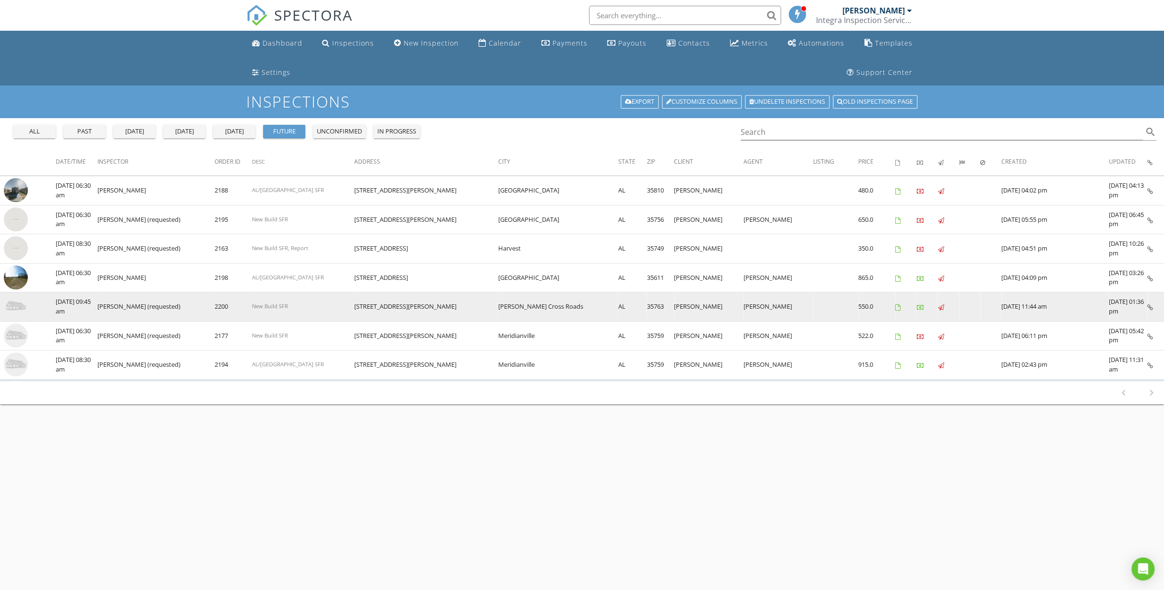
click at [7, 301] on img at bounding box center [16, 306] width 24 height 24
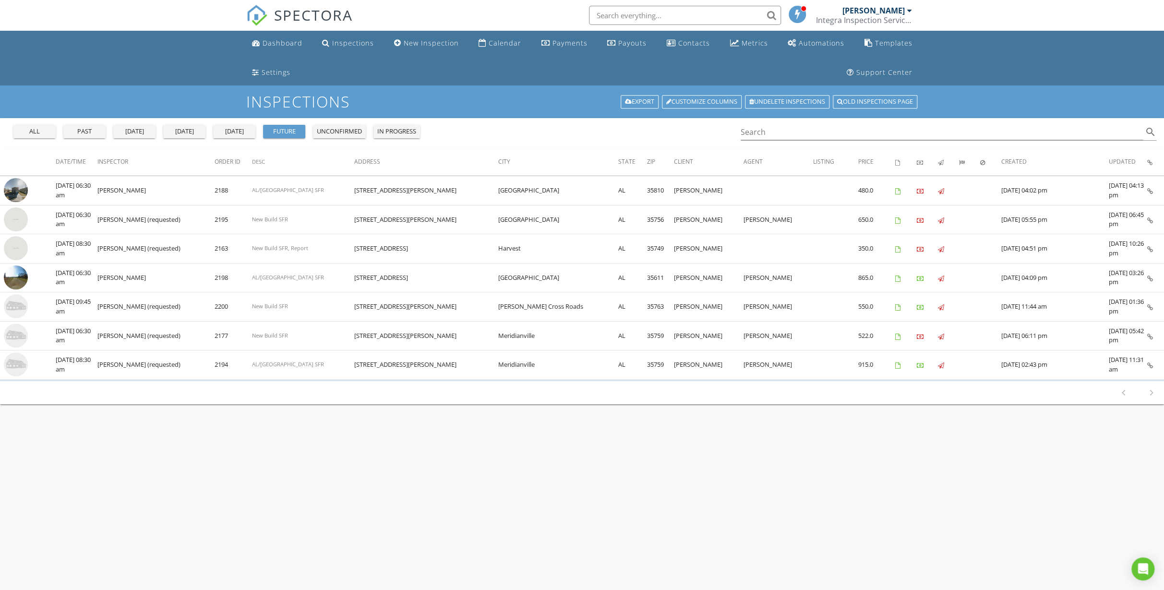
click at [225, 129] on div "[DATE]" at bounding box center [234, 132] width 35 height 10
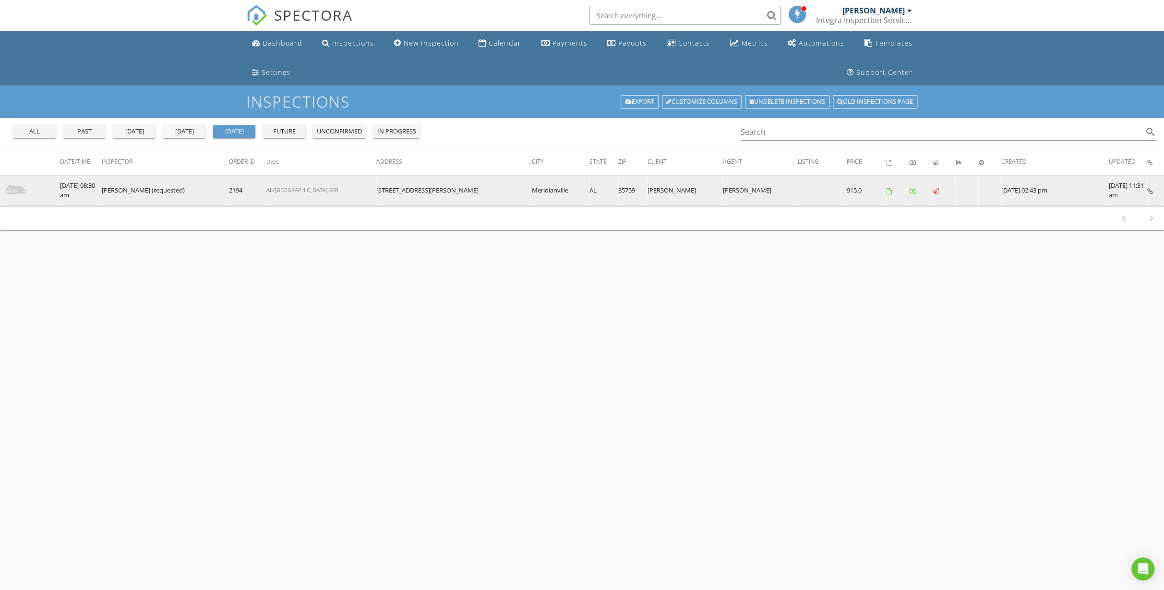
click at [12, 188] on img at bounding box center [16, 190] width 24 height 24
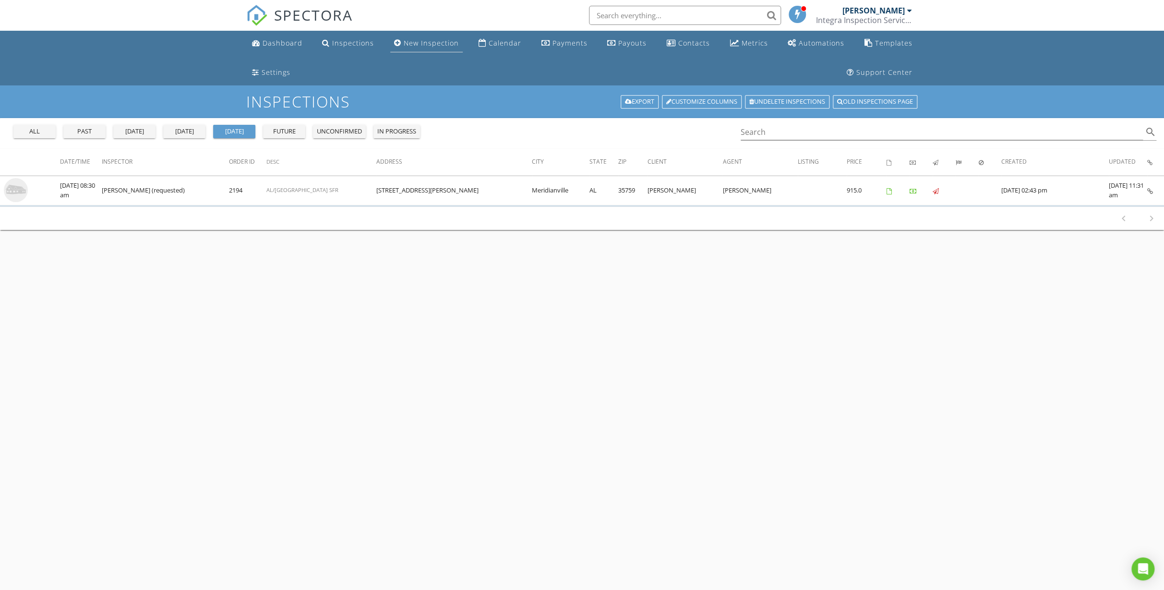
click at [413, 42] on div "New Inspection" at bounding box center [431, 42] width 55 height 9
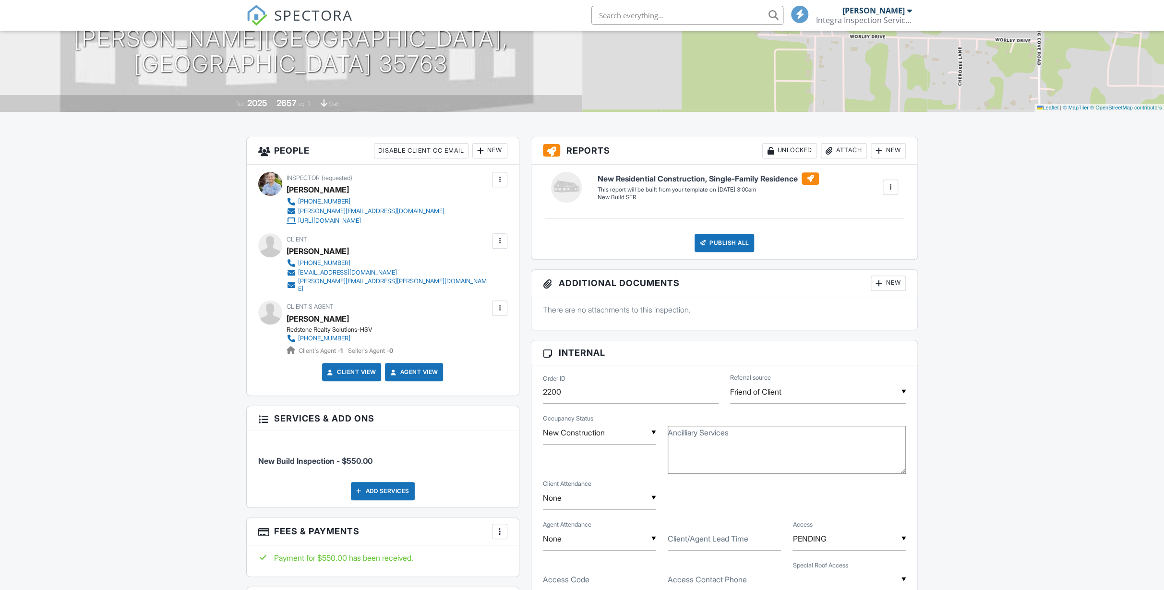
scroll to position [174, 0]
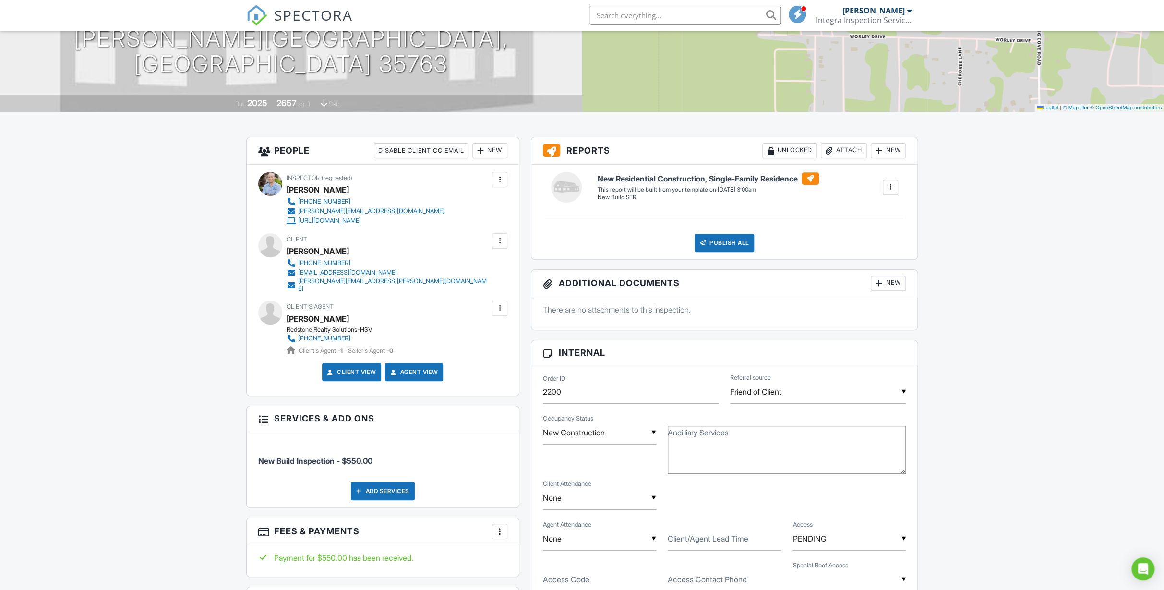
click at [504, 301] on div at bounding box center [499, 307] width 15 height 15
click at [461, 328] on li "Edit" at bounding box center [449, 337] width 103 height 24
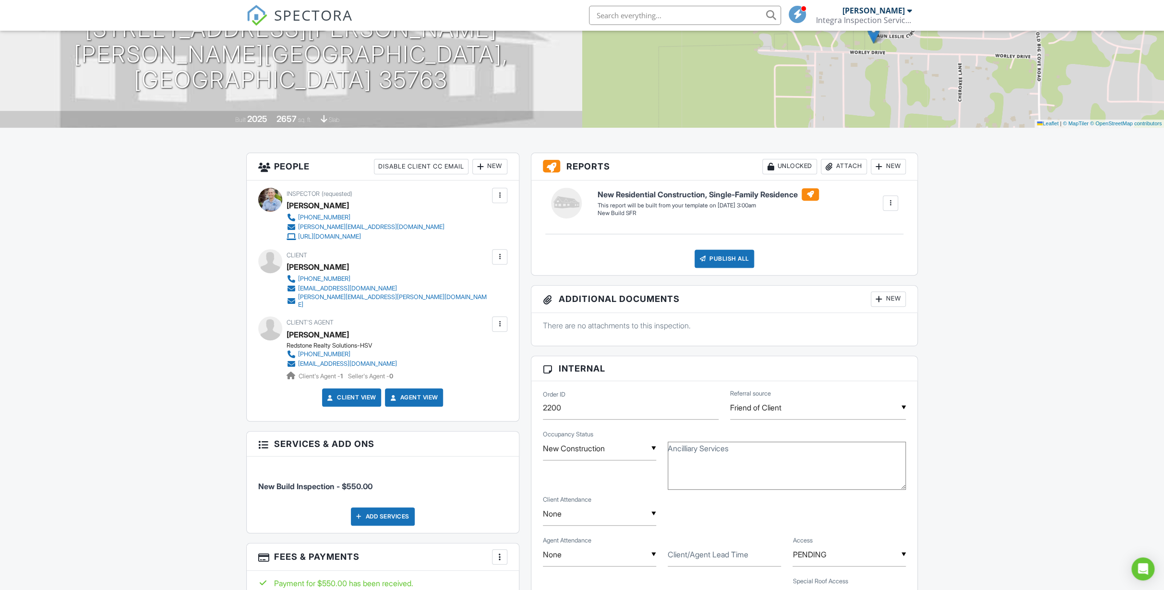
scroll to position [4, 0]
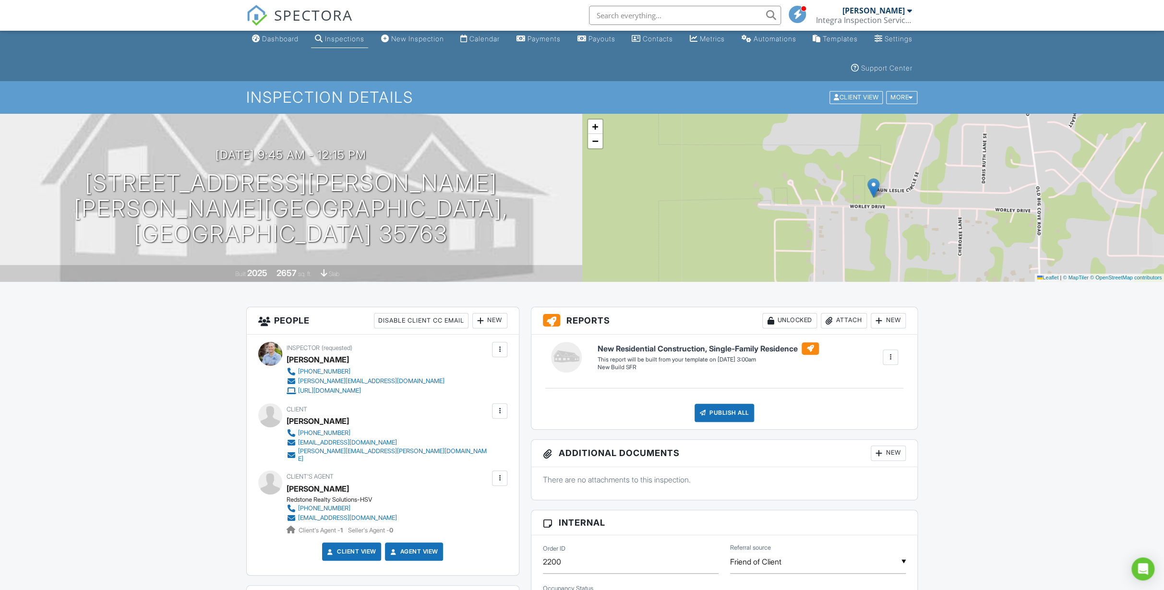
click at [499, 473] on div at bounding box center [500, 478] width 10 height 10
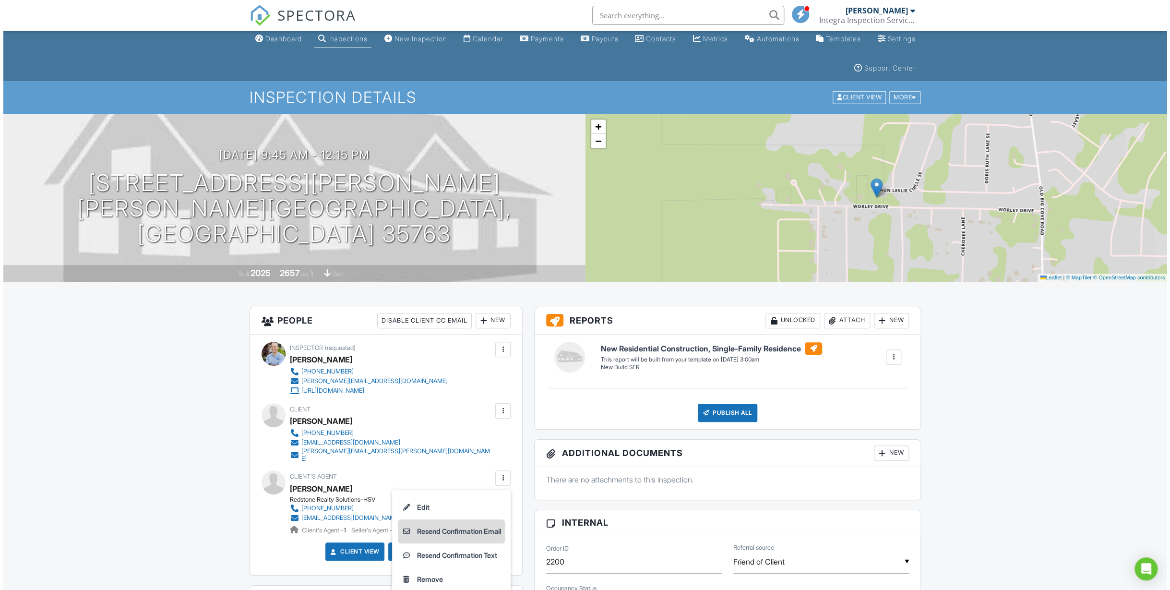
scroll to position [48, 0]
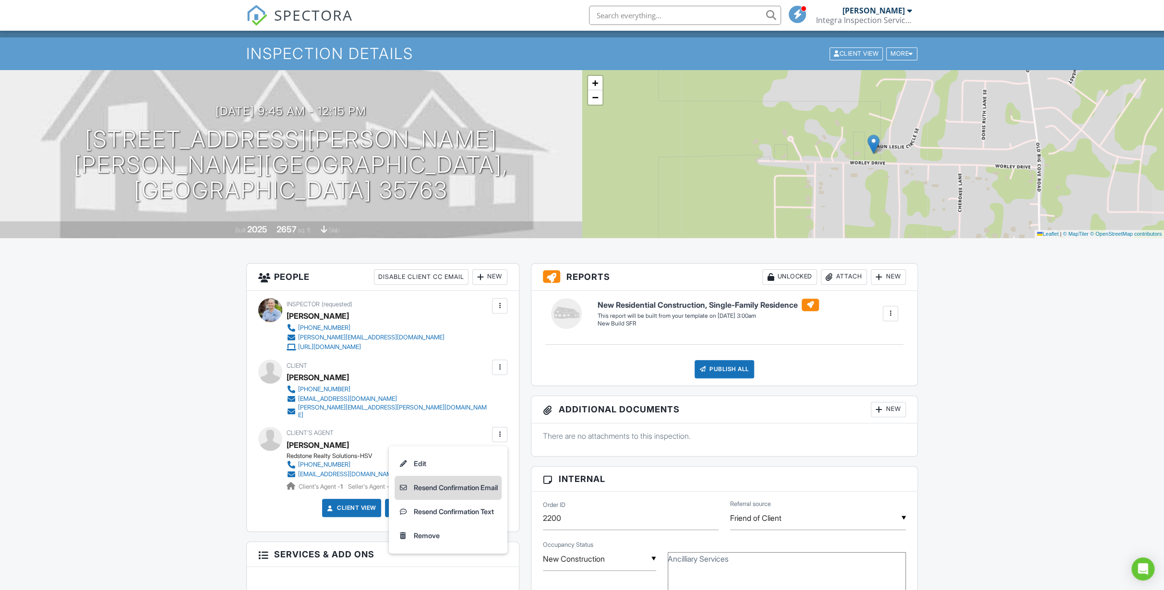
click at [467, 479] on li "Resend Confirmation Email" at bounding box center [448, 488] width 107 height 24
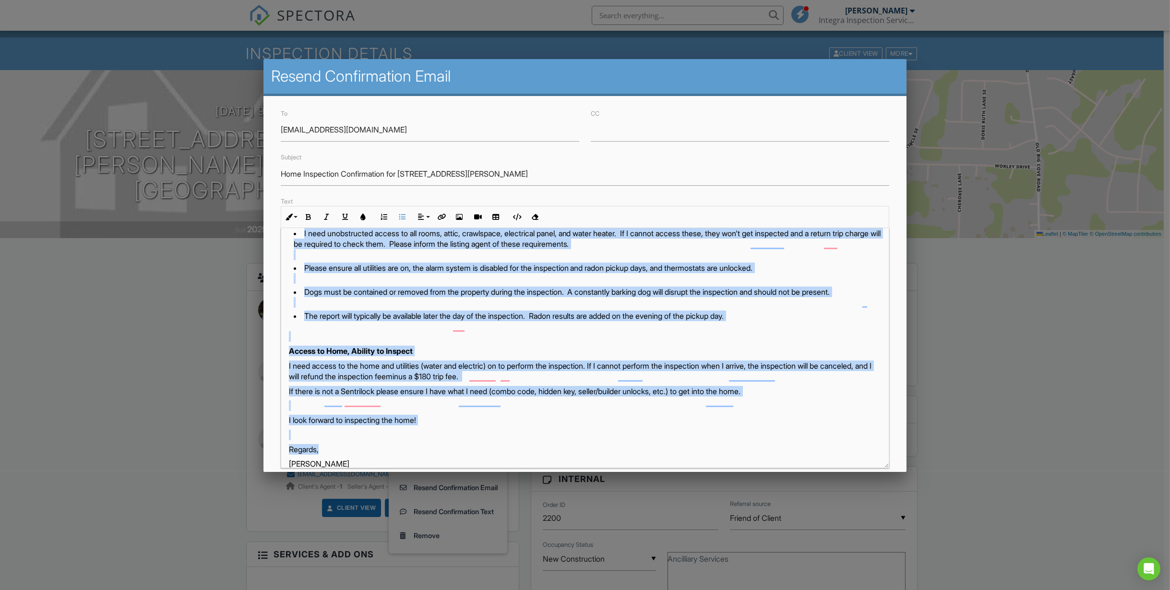
scroll to position [354, 0]
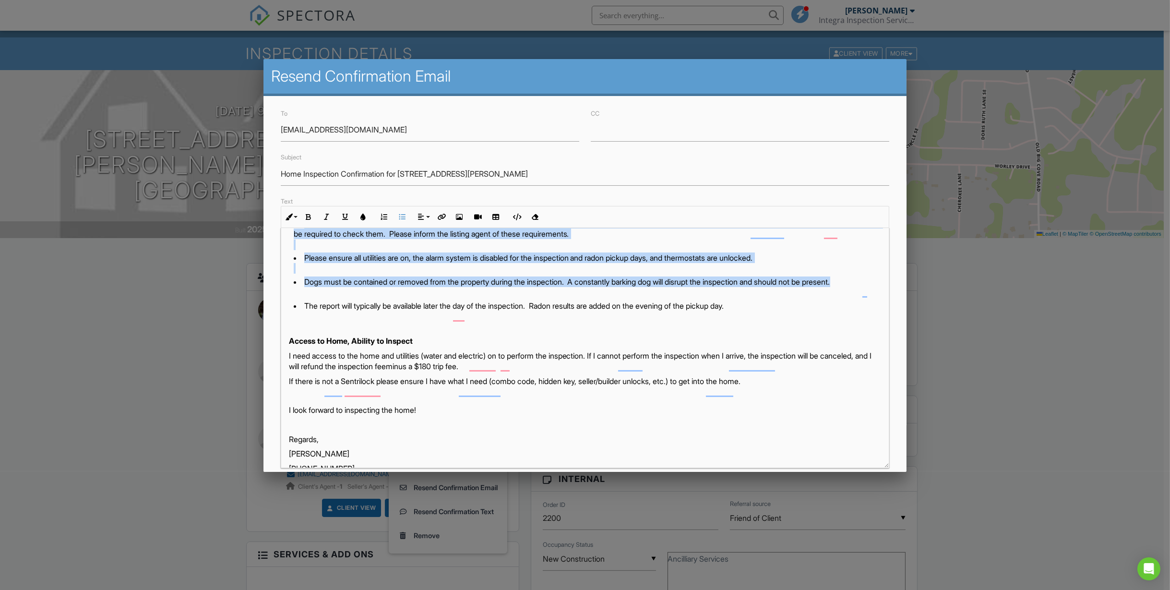
drag, startPoint x: 292, startPoint y: 335, endPoint x: 873, endPoint y: 296, distance: 582.5
click at [873, 296] on div "Lindsay: This is an automated message from Integra Inspection Services, LLC. I'…" at bounding box center [585, 194] width 608 height 640
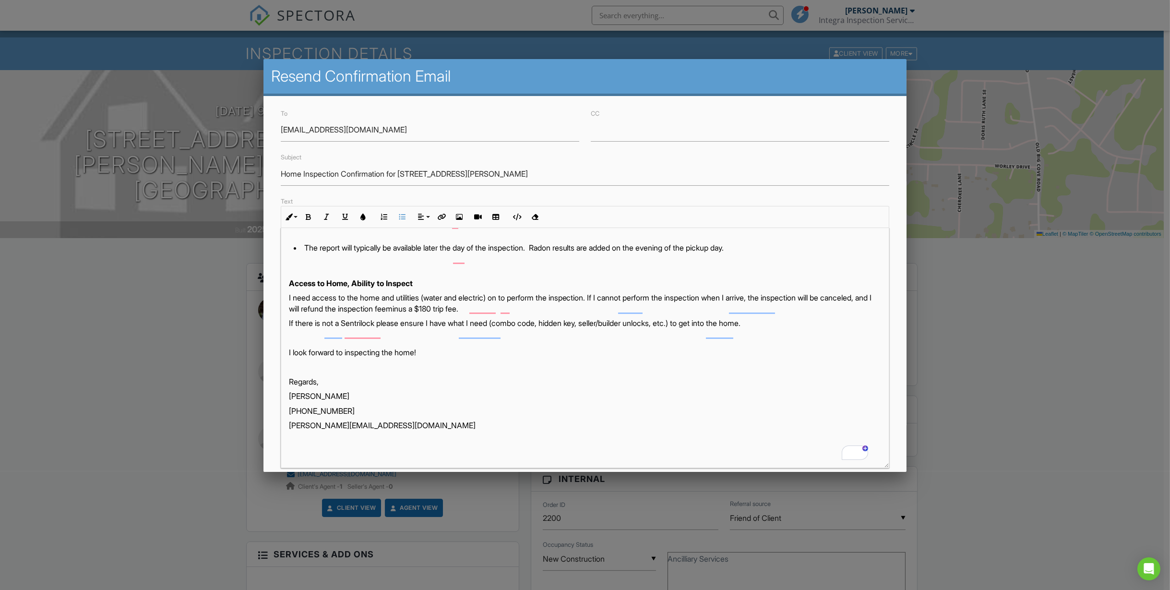
scroll to position [168, 0]
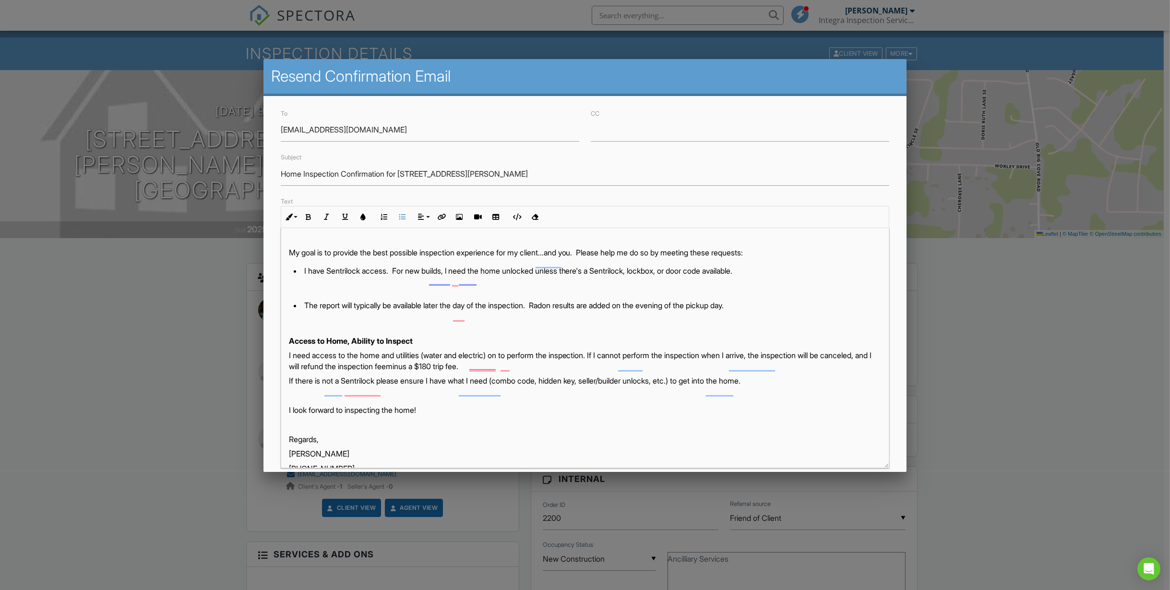
drag, startPoint x: 776, startPoint y: 318, endPoint x: 550, endPoint y: 321, distance: 226.1
click at [550, 313] on li "The report will typically be available later the day of the inspection. Radon r…" at bounding box center [588, 306] width 588 height 13
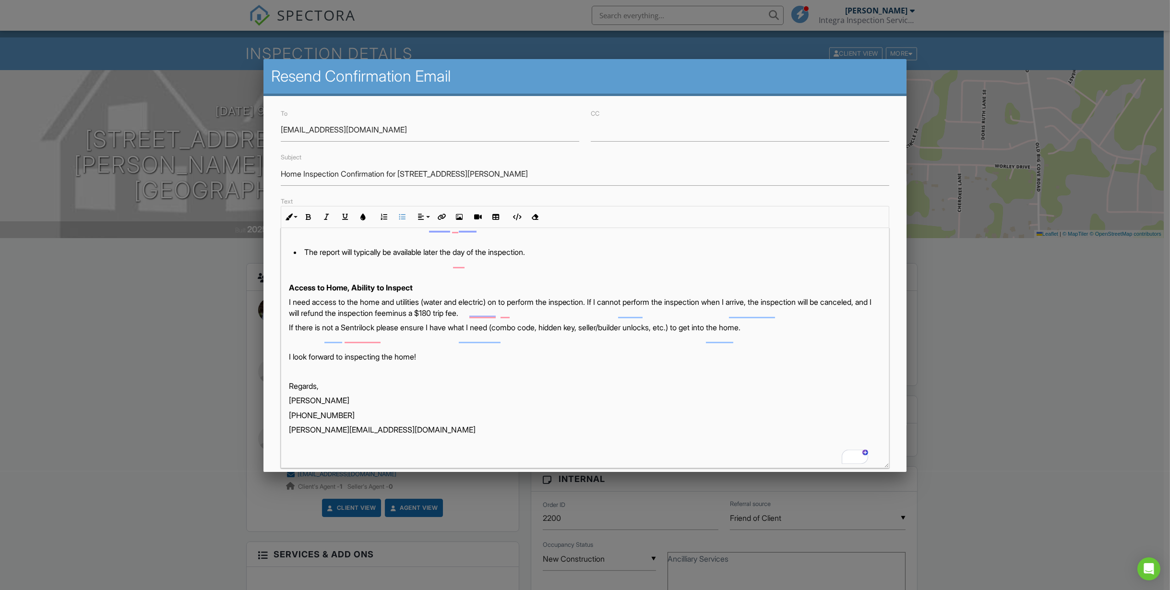
scroll to position [0, 0]
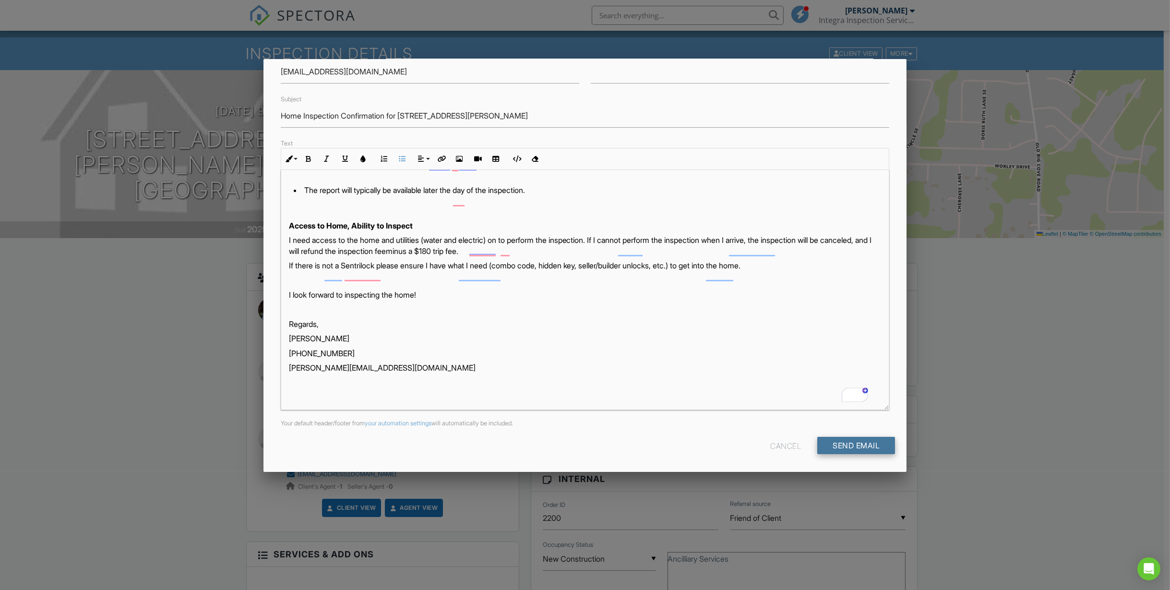
click at [843, 443] on input "Send Email" at bounding box center [856, 445] width 78 height 17
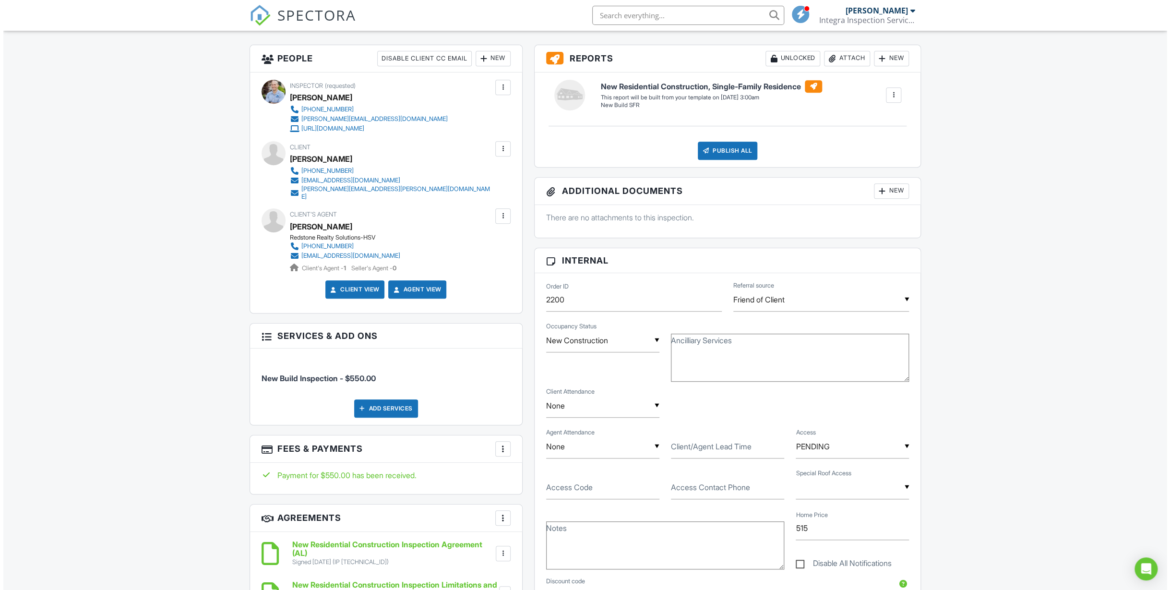
scroll to position [218, 0]
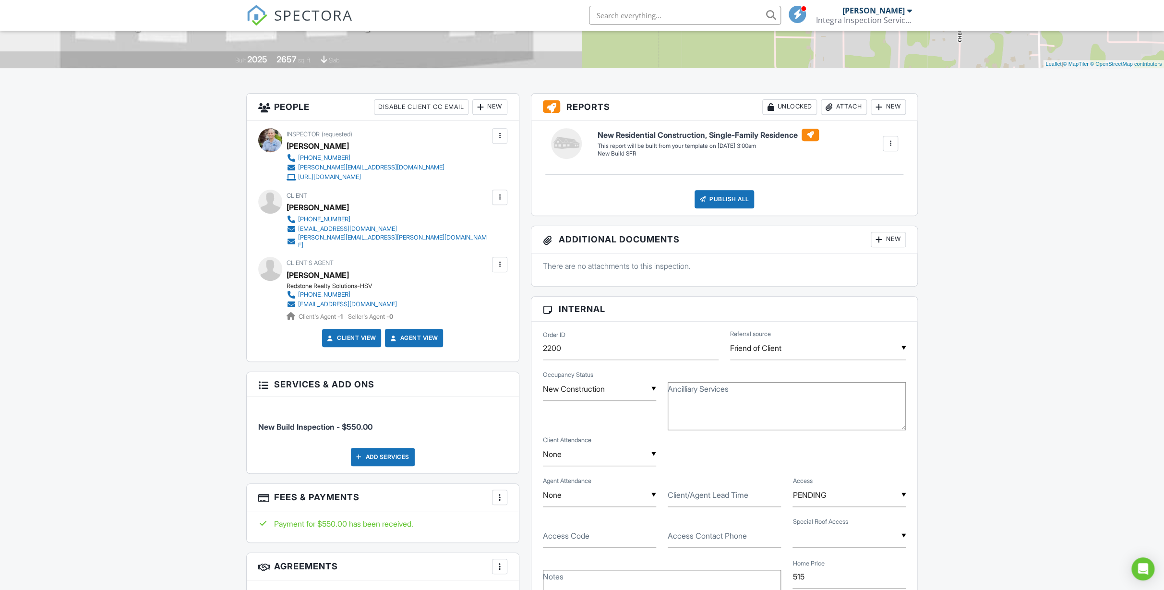
click at [500, 261] on div at bounding box center [500, 265] width 10 height 10
click at [462, 288] on li "Edit" at bounding box center [448, 294] width 107 height 24
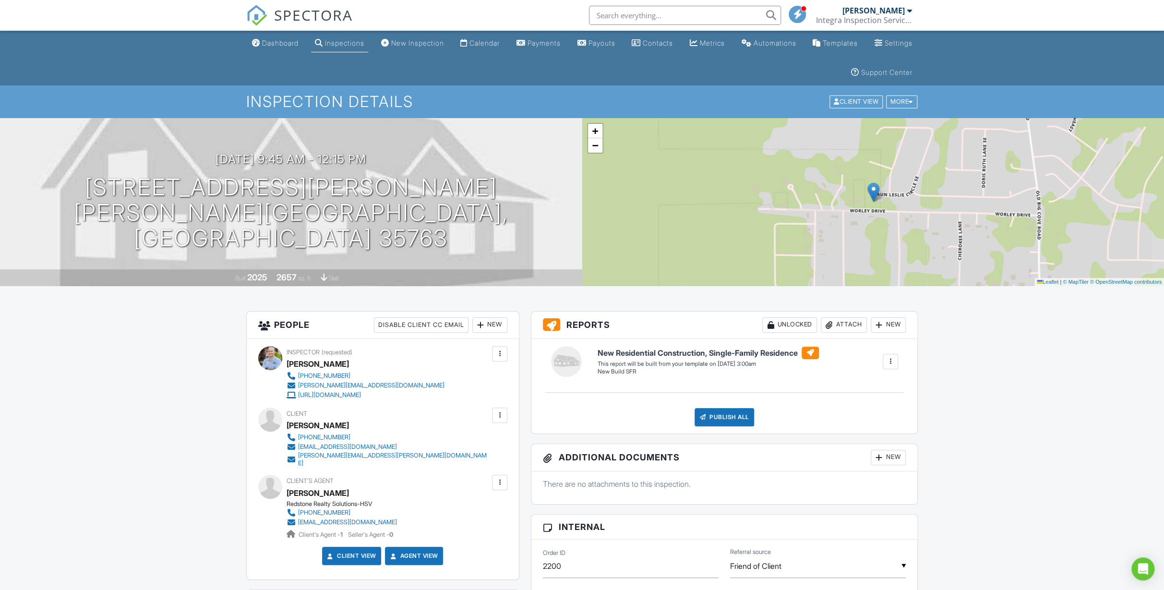
click at [499, 479] on div at bounding box center [500, 483] width 10 height 10
click at [469, 528] on li "Resend Confirmation Email" at bounding box center [448, 536] width 107 height 24
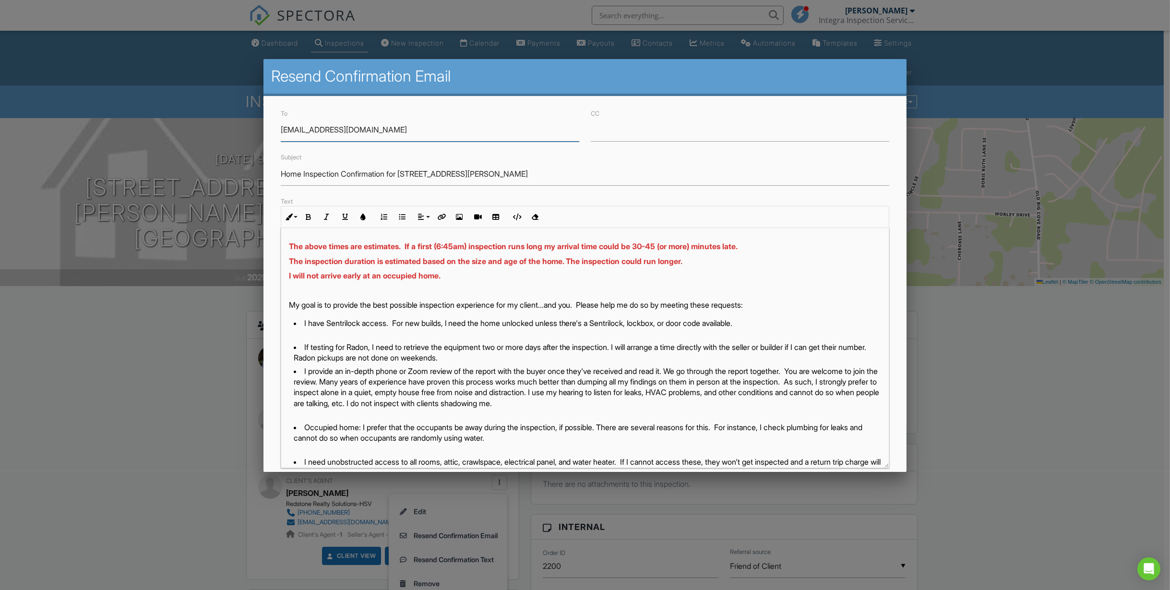
scroll to position [131, 0]
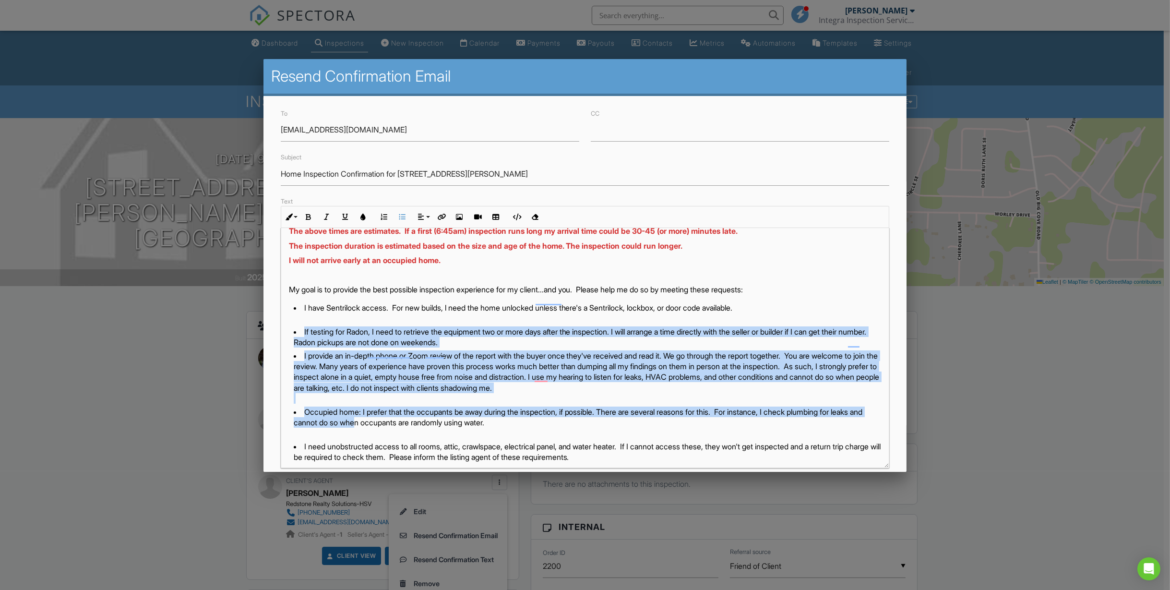
drag, startPoint x: 283, startPoint y: 338, endPoint x: 432, endPoint y: 431, distance: 175.5
click at [410, 430] on div "Lindsay: This is an automated message from Integra Inspection Services, LLC. I'…" at bounding box center [585, 417] width 608 height 640
click at [484, 424] on li "Occupied home: I prefer that the occupants be away during the inspection, if po…" at bounding box center [588, 424] width 588 height 35
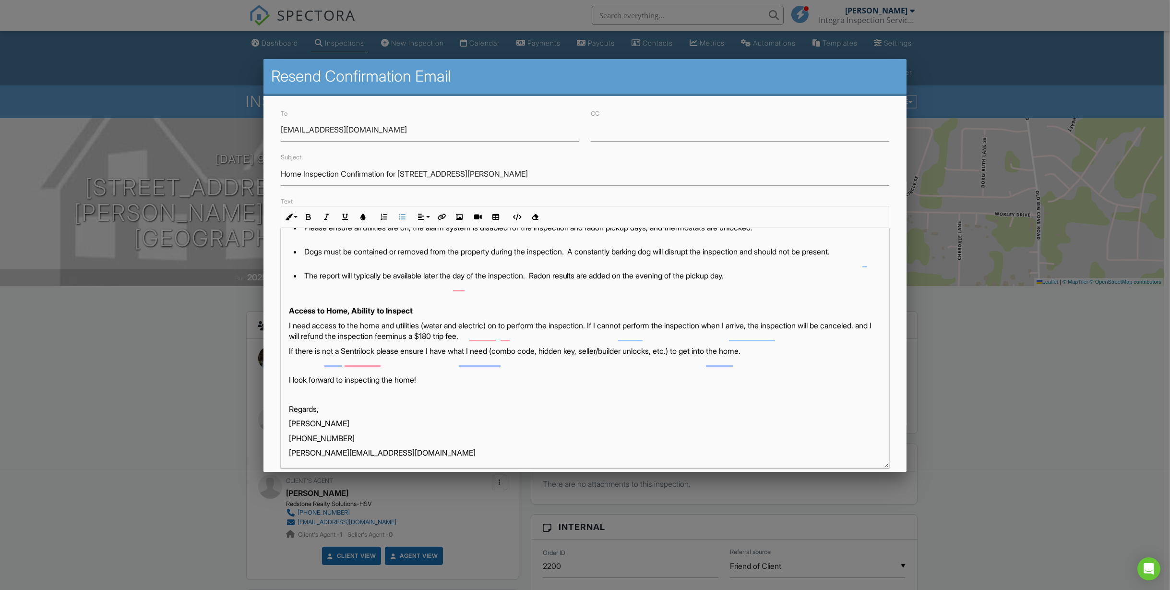
scroll to position [0, 0]
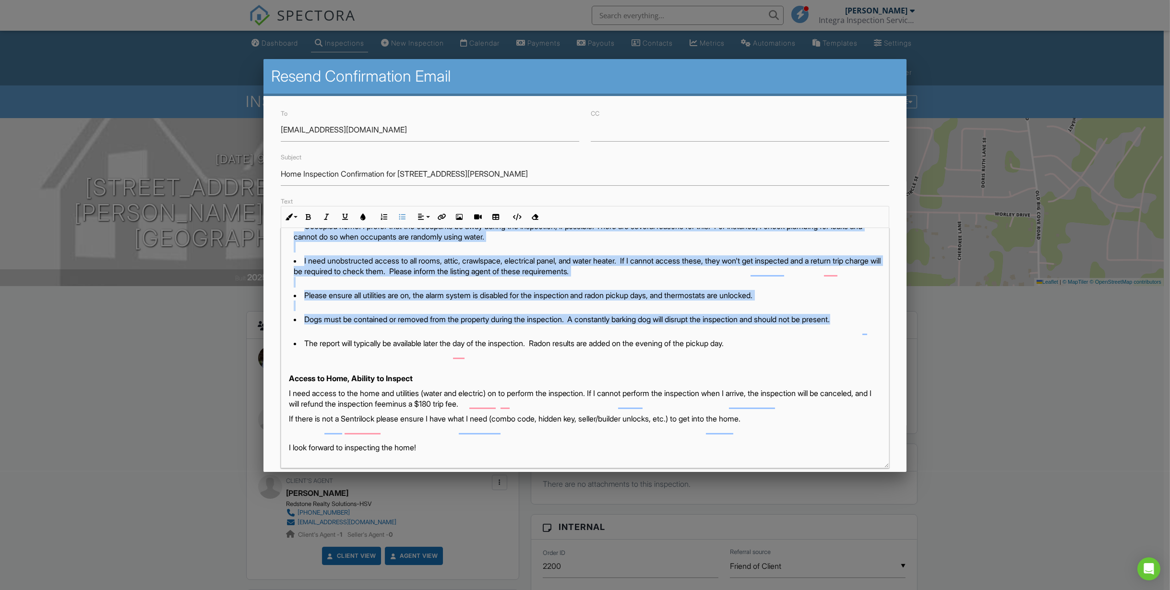
drag, startPoint x: 322, startPoint y: 327, endPoint x: 871, endPoint y: 329, distance: 549.5
click at [871, 329] on div "Lindsay: This is an automated message from Integra Inspection Services, LLC. I'…" at bounding box center [585, 232] width 608 height 640
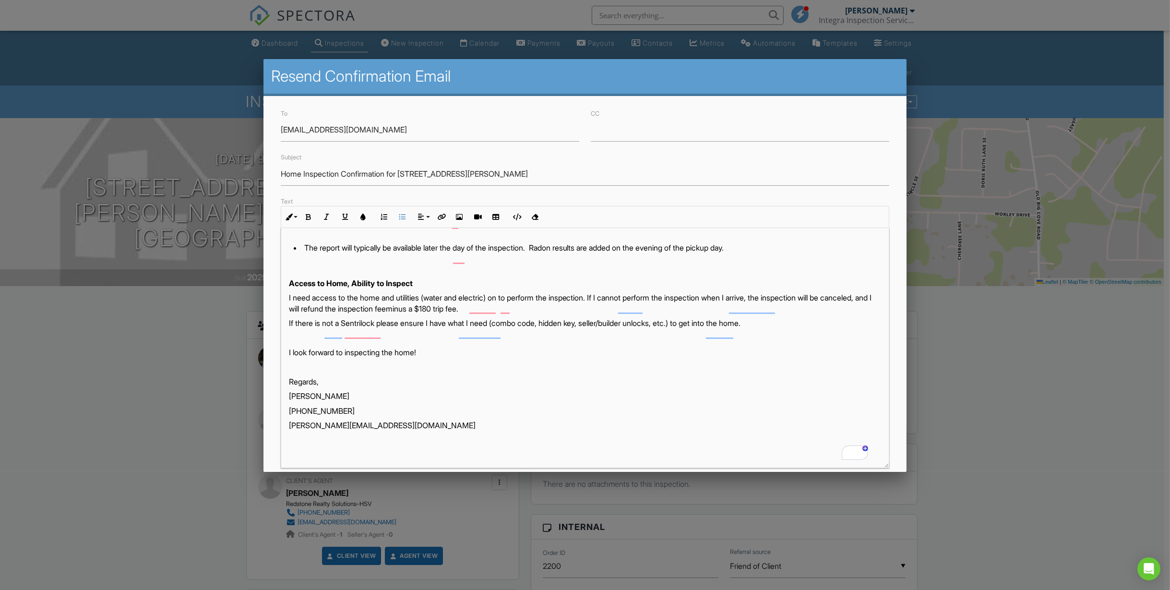
scroll to position [130, 0]
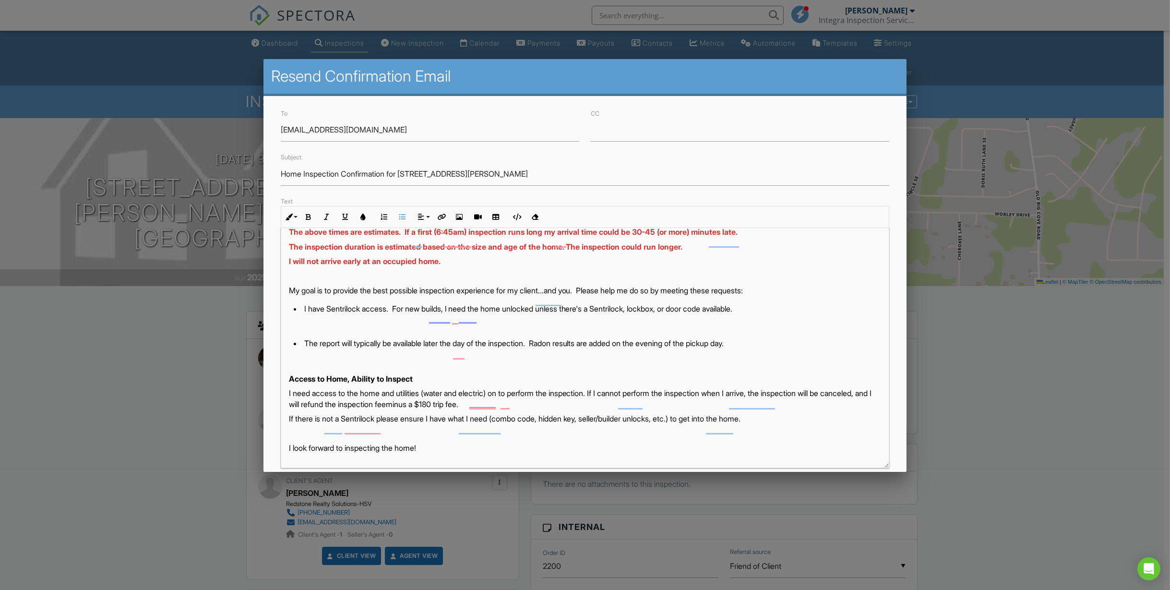
drag, startPoint x: 763, startPoint y: 352, endPoint x: 548, endPoint y: 351, distance: 215.0
click at [548, 351] on li "The report will typically be available later the day of the inspection. Radon r…" at bounding box center [588, 344] width 588 height 13
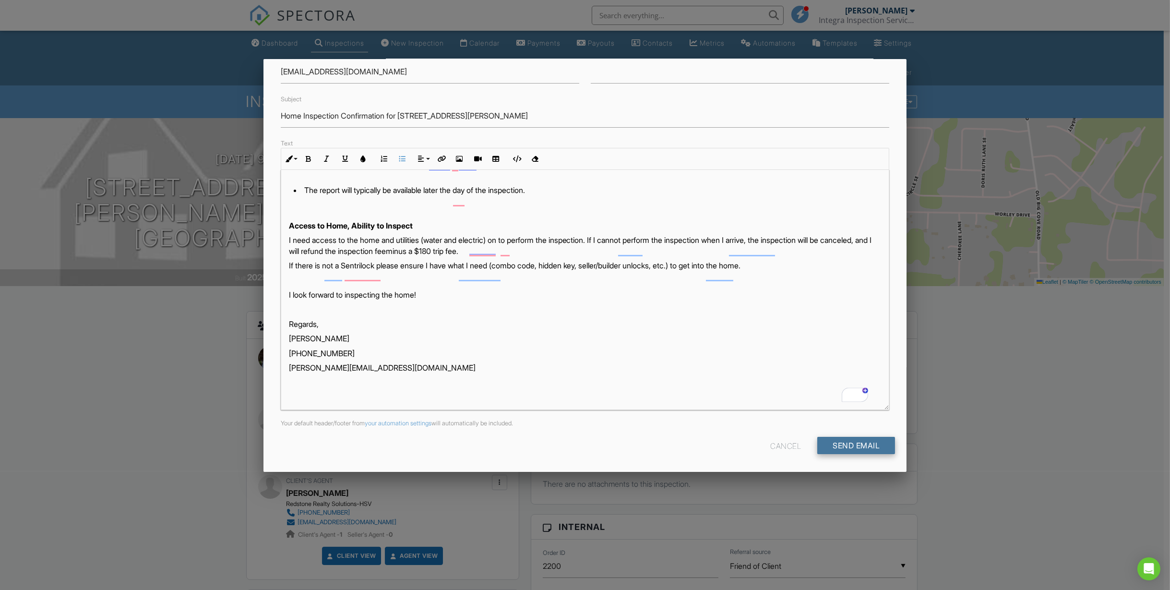
click at [831, 445] on input "Send Email" at bounding box center [856, 445] width 78 height 17
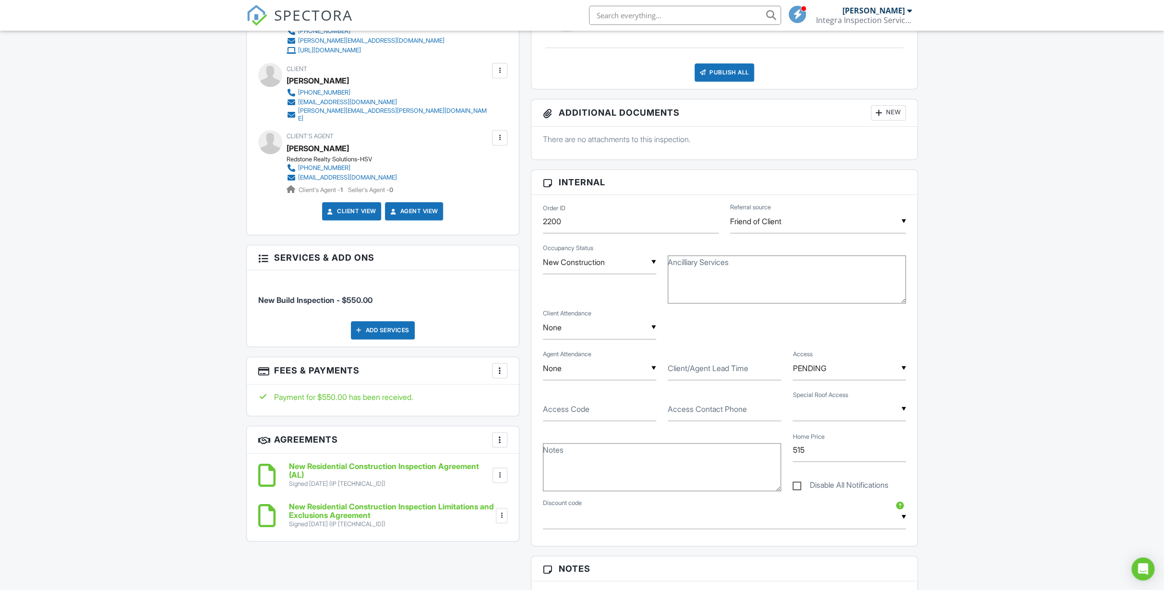
scroll to position [349, 0]
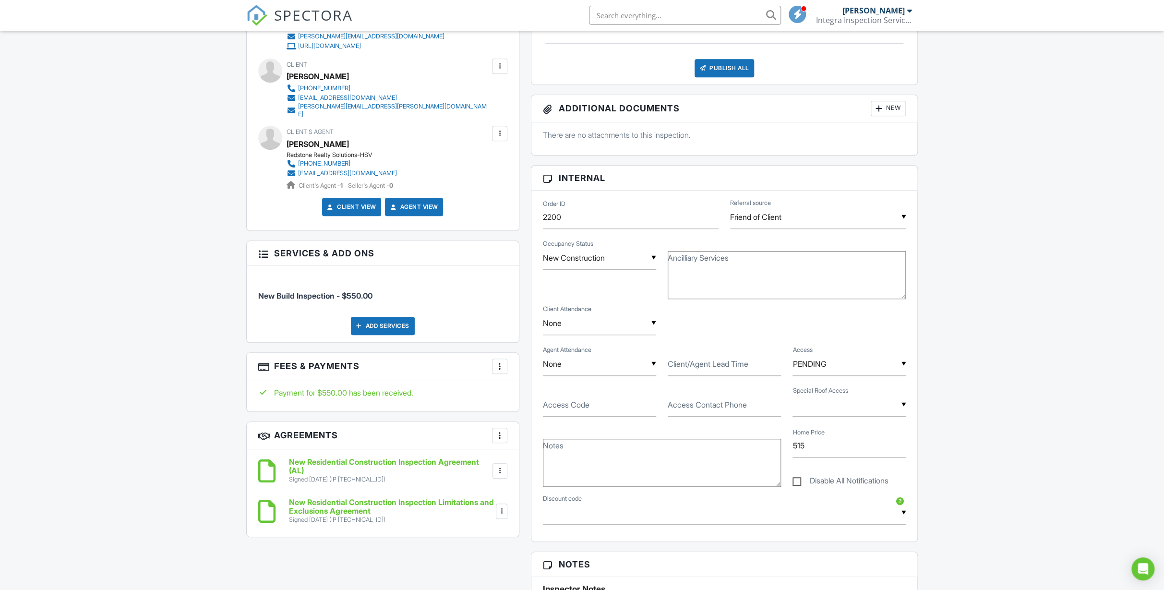
click at [797, 367] on div "▼ PENDING PENDING Sentrilock Sentrilock @ Model Lockbox Lockbox @ Model Door Co…" at bounding box center [848, 364] width 113 height 24
click at [822, 503] on span "Door Code" at bounding box center [828, 509] width 53 height 24
type input "Door Code"
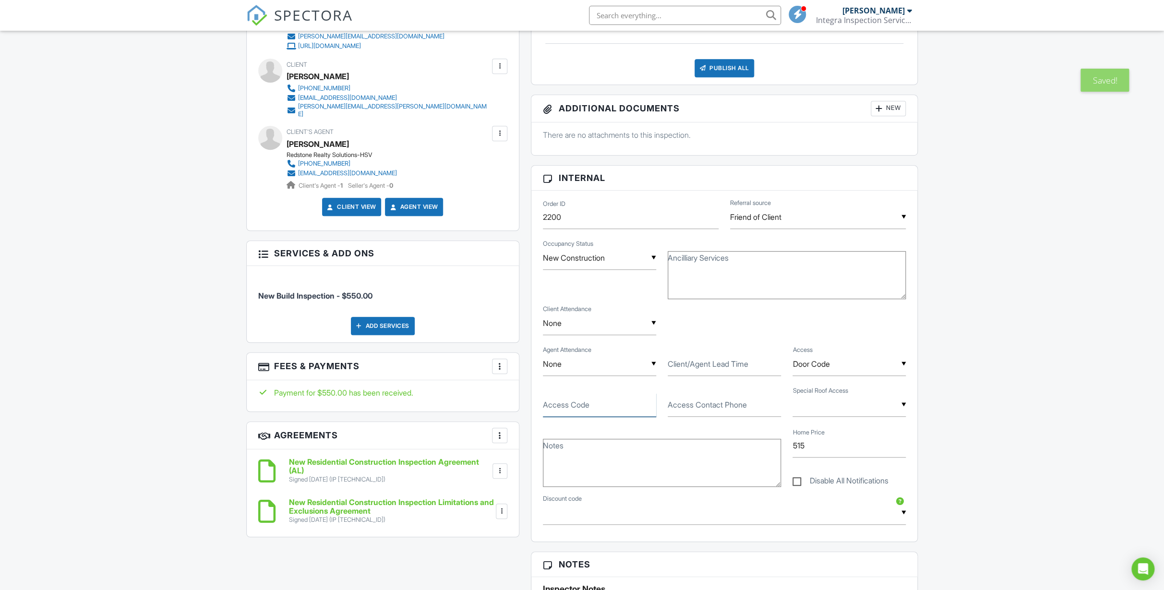
click at [640, 399] on input "Access Code" at bounding box center [599, 405] width 113 height 24
paste input "2006"
type input "2006"
drag, startPoint x: 79, startPoint y: 298, endPoint x: 83, endPoint y: 293, distance: 6.8
click at [79, 298] on div "Dashboard Inspections New Inspection Calendar Payments Payouts Contacts Metrics…" at bounding box center [582, 540] width 1164 height 1716
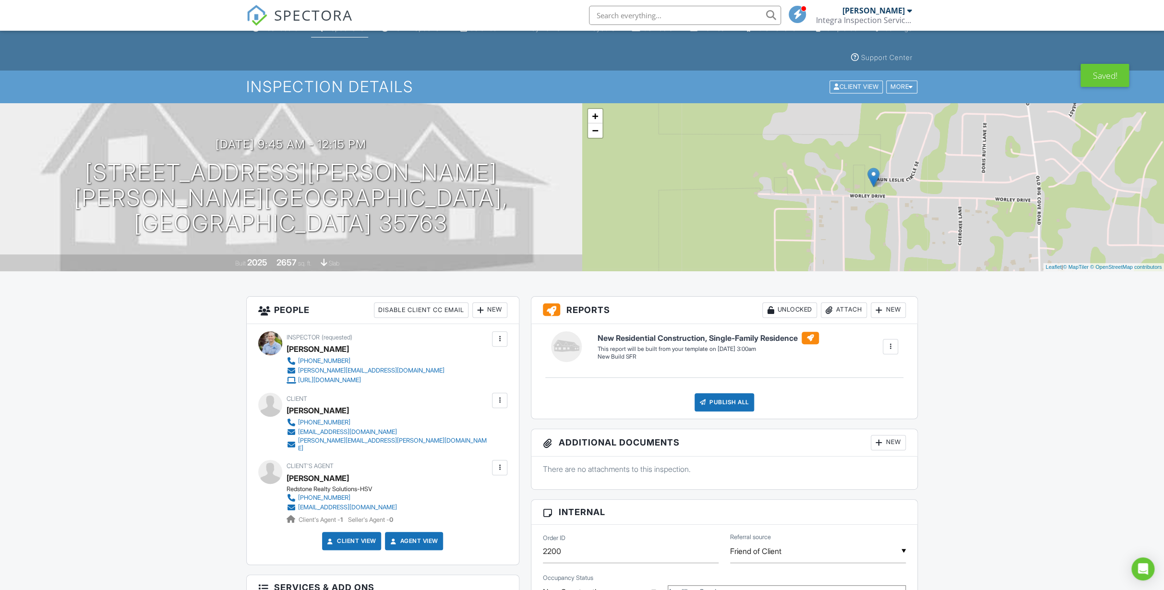
scroll to position [0, 0]
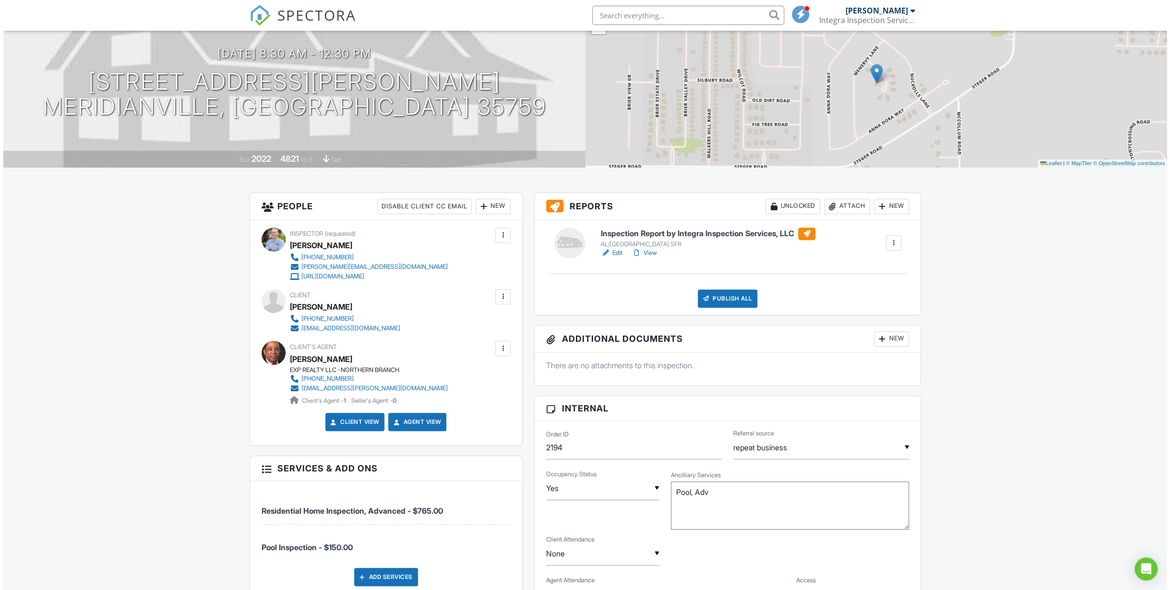
scroll to position [43, 0]
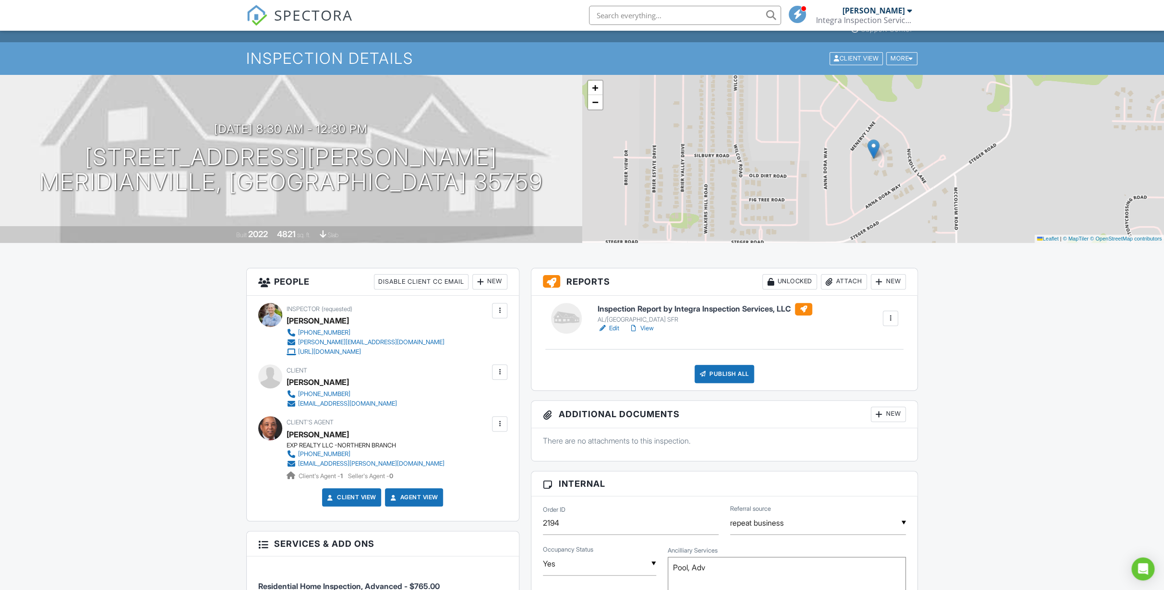
click at [494, 419] on div at bounding box center [499, 423] width 15 height 15
click at [426, 451] on li "Edit" at bounding box center [448, 453] width 107 height 24
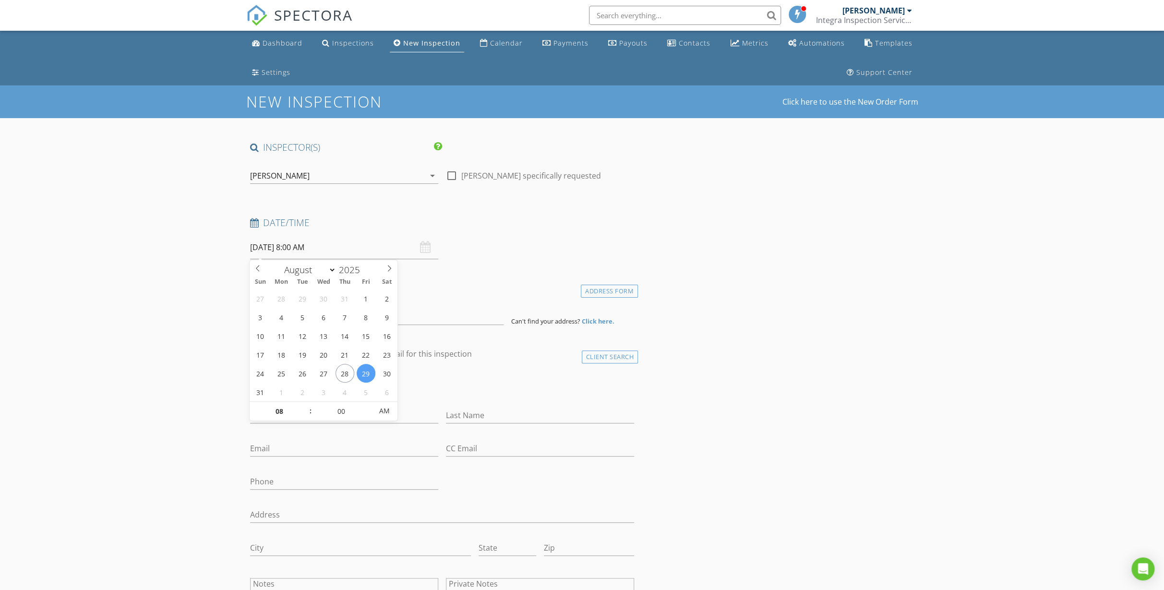
click at [289, 248] on input "[DATE] 8:00 AM" at bounding box center [344, 248] width 188 height 24
select select "8"
type input "[DATE] 8:00 AM"
type input "09"
type input "[DATE] 9:00 AM"
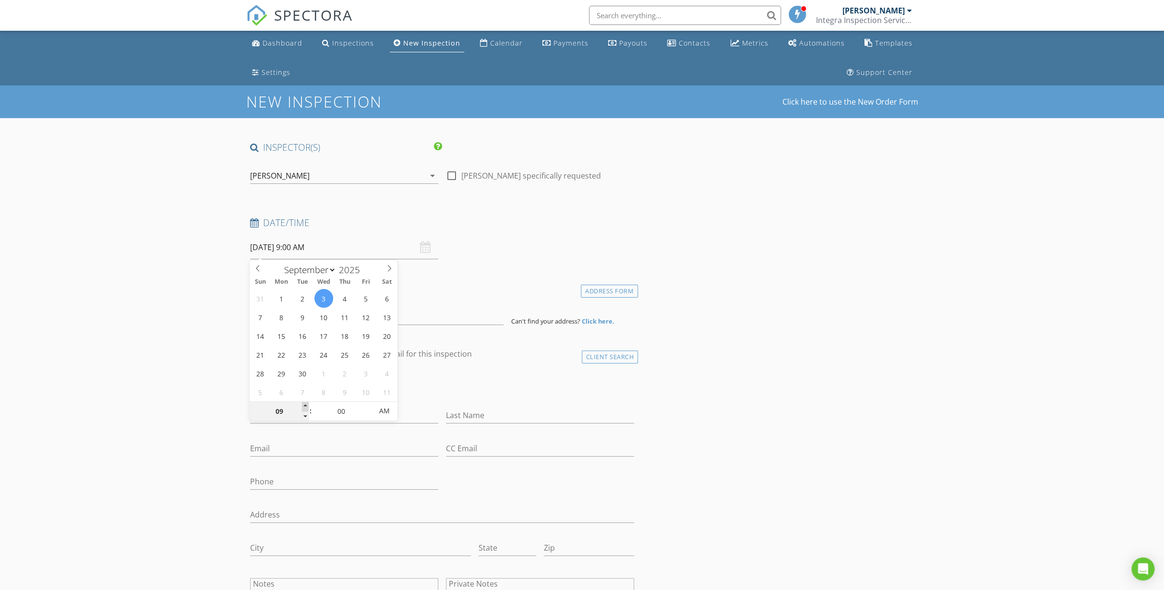
click at [305, 405] on span at bounding box center [305, 407] width 7 height 10
click at [440, 311] on input at bounding box center [376, 313] width 253 height 24
paste input "[STREET_ADDRESS][PERSON_NAME]"
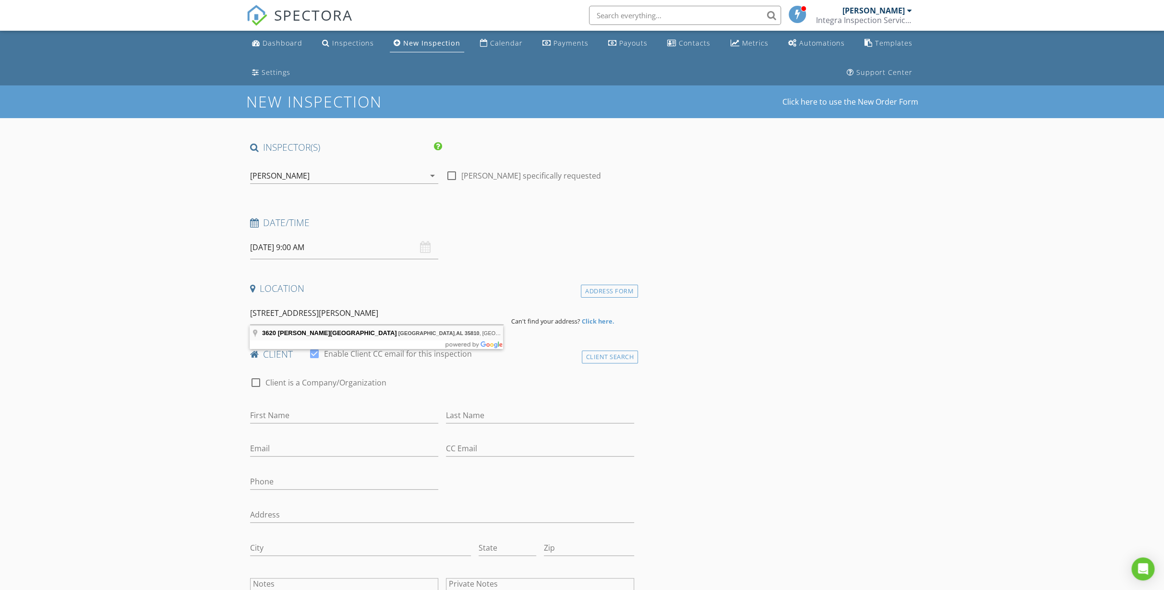
type input "[STREET_ADDRESS][PERSON_NAME]"
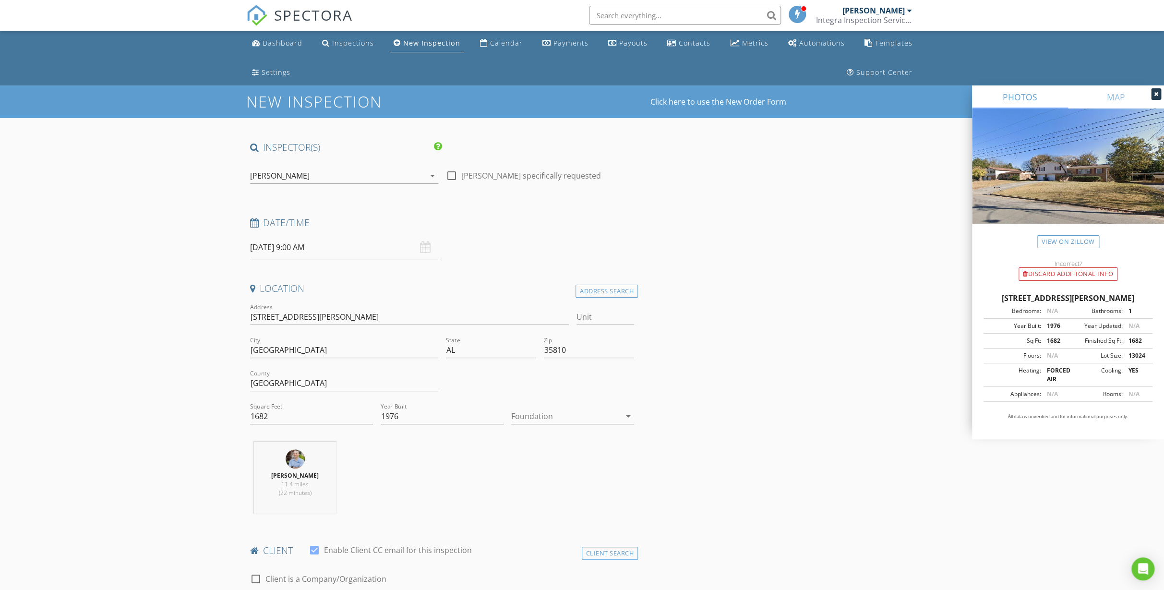
click at [563, 408] on div at bounding box center [565, 415] width 109 height 15
click at [542, 483] on div "Crawlspace" at bounding box center [573, 489] width 108 height 12
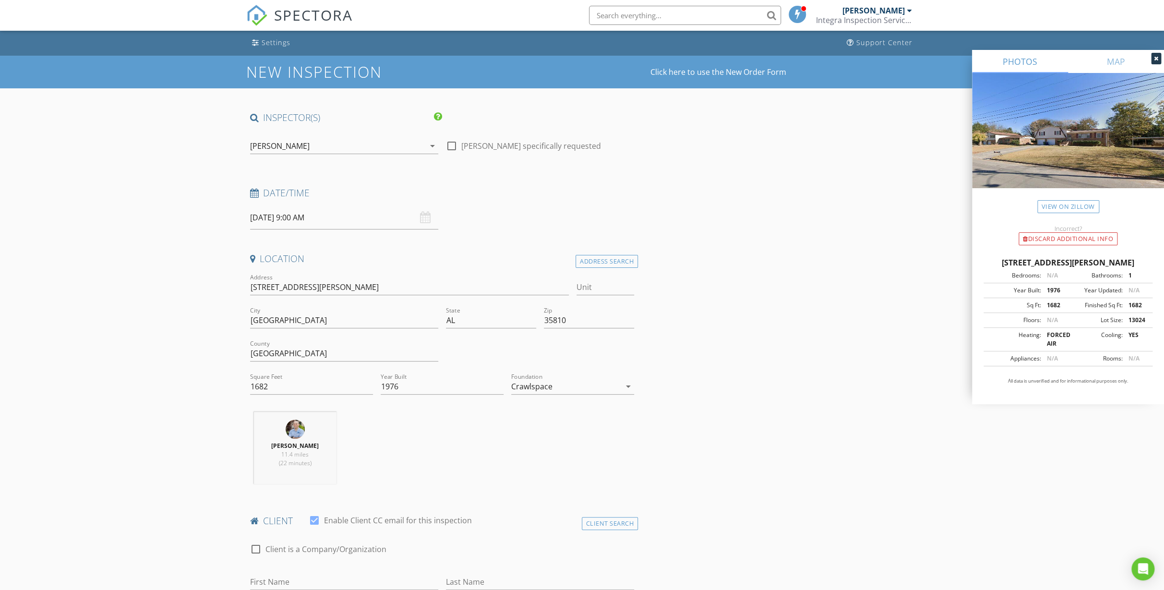
scroll to position [43, 0]
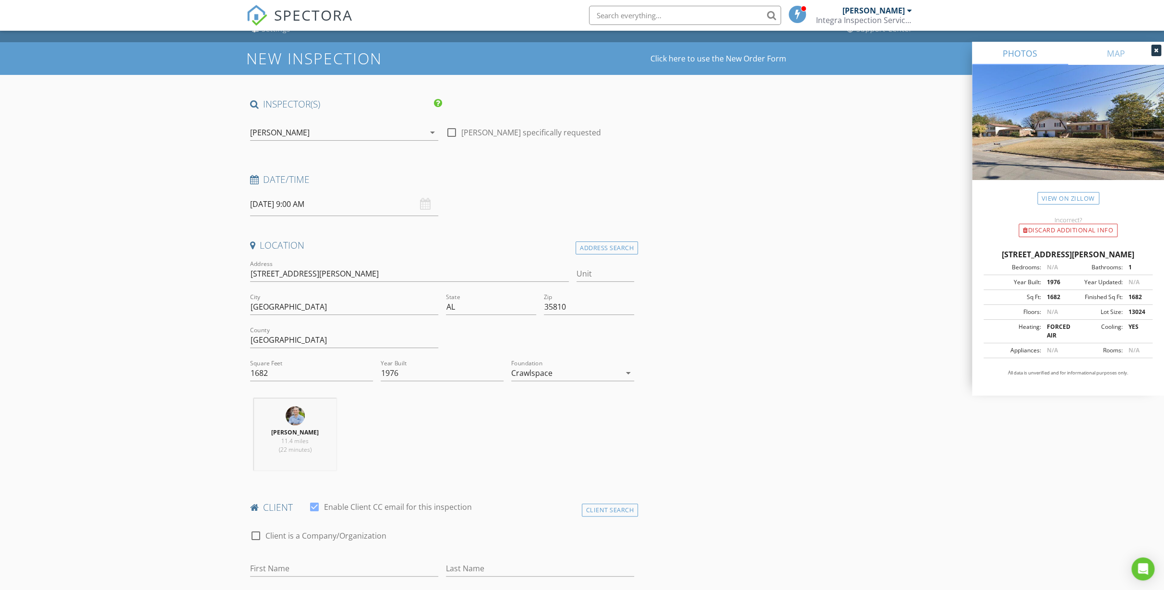
click at [452, 130] on div at bounding box center [451, 132] width 16 height 16
checkbox input "true"
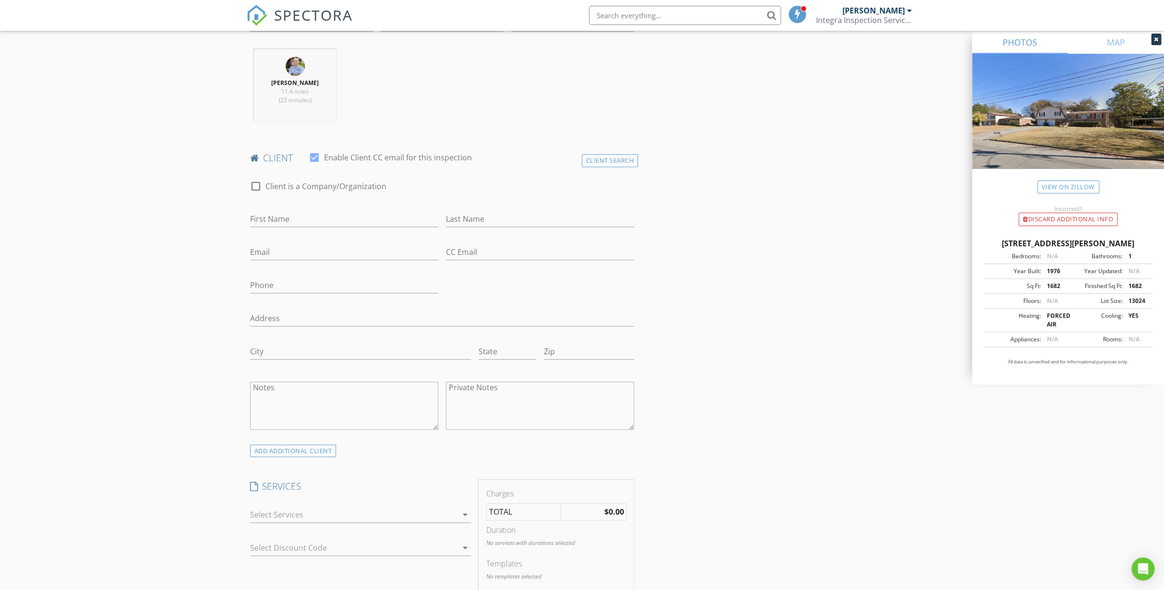
scroll to position [480, 0]
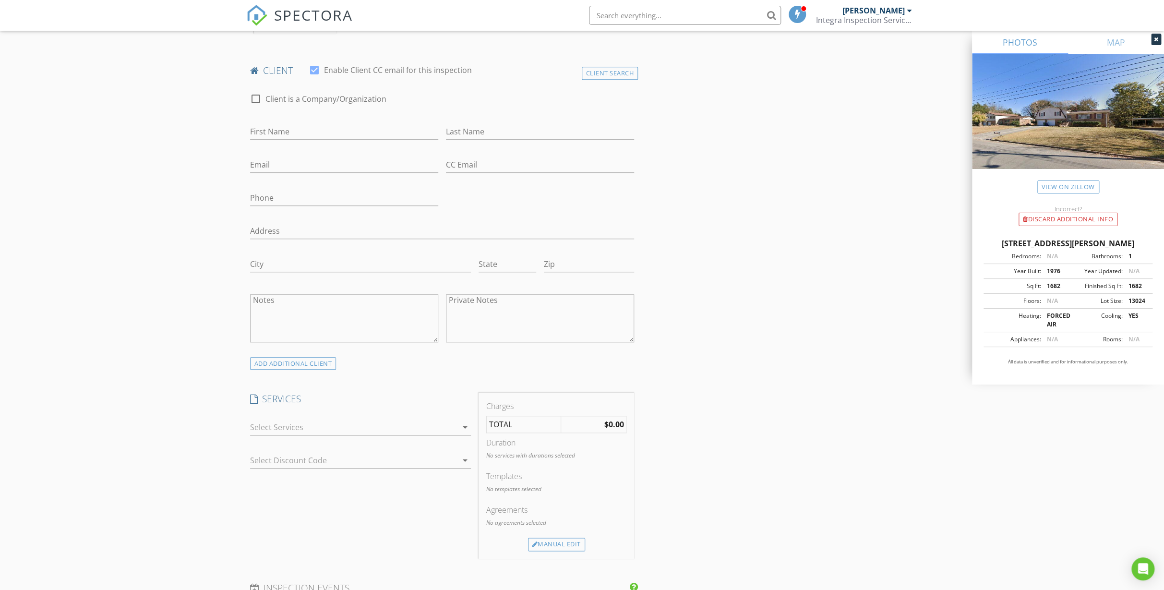
click at [377, 419] on div at bounding box center [353, 426] width 207 height 15
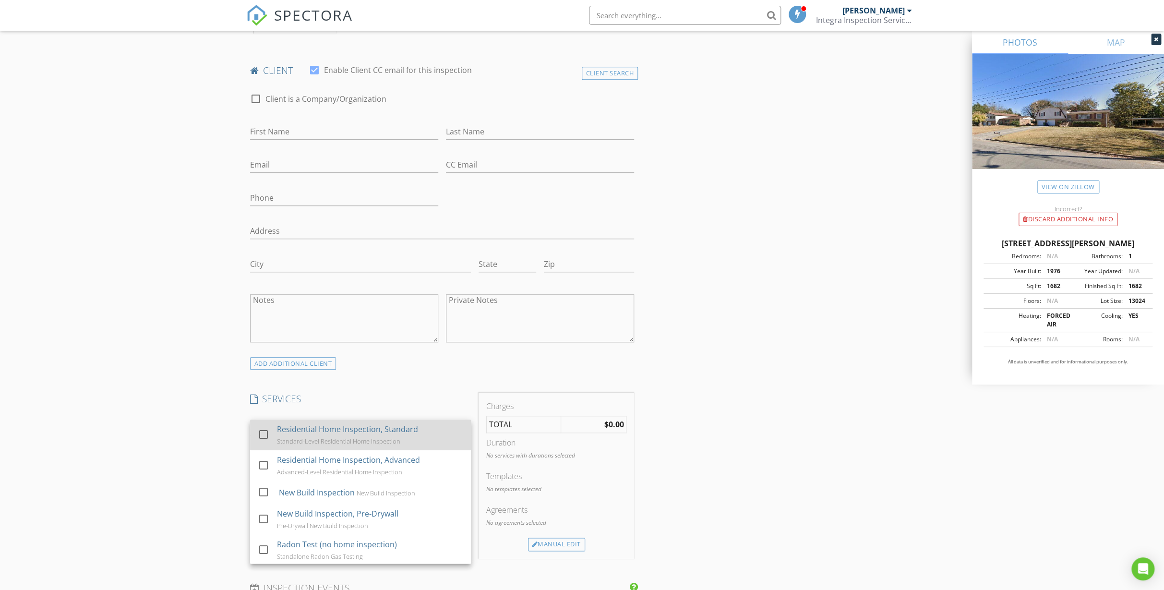
click at [370, 425] on div "Residential Home Inspection, Standard" at bounding box center [347, 429] width 141 height 12
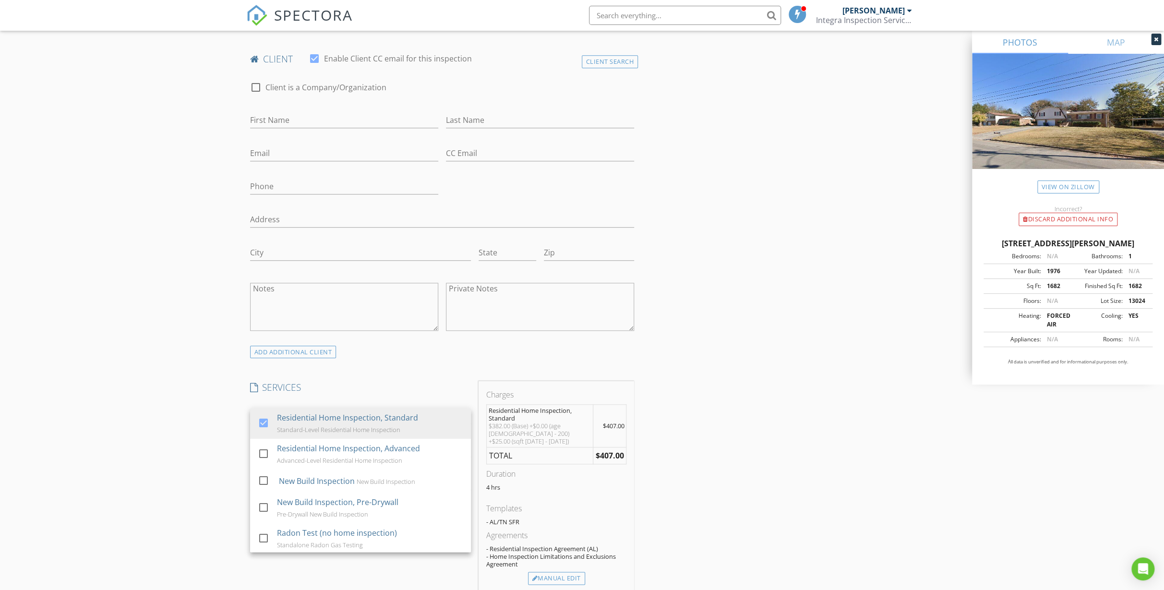
scroll to position [654, 0]
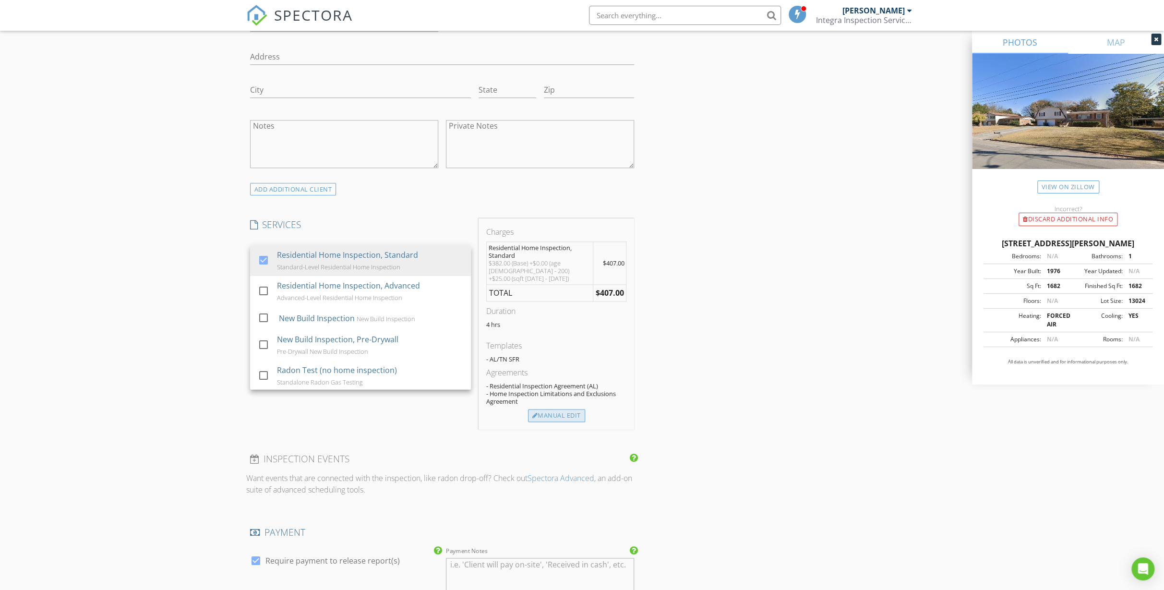
click at [563, 409] on div "Manual Edit" at bounding box center [556, 415] width 57 height 13
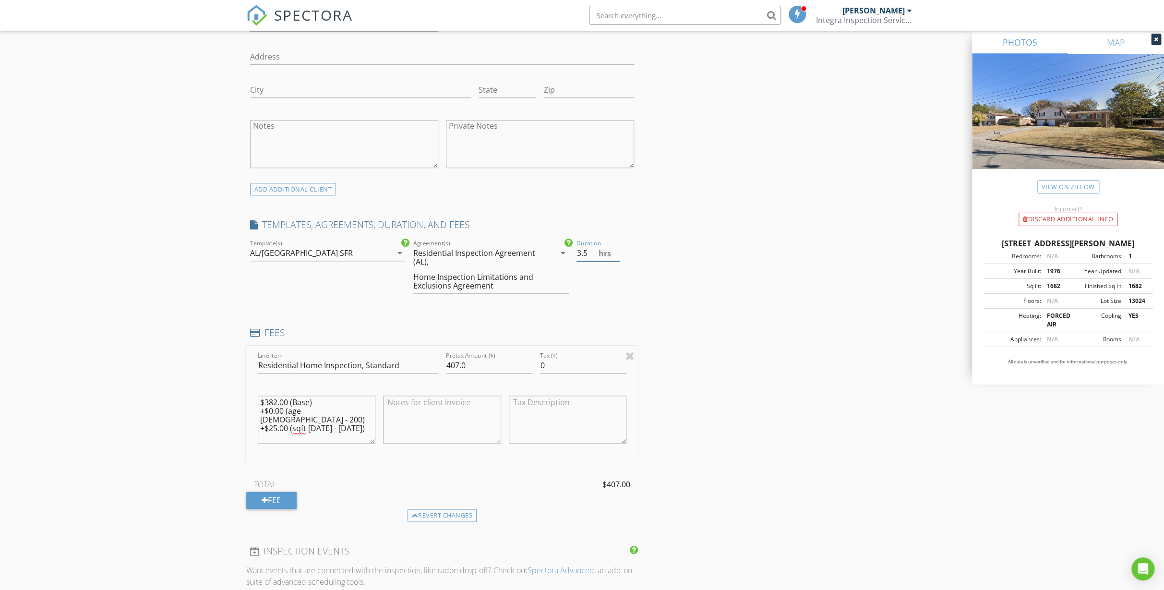
click at [614, 253] on input "3.5" at bounding box center [597, 253] width 43 height 16
click at [614, 252] on input "3" at bounding box center [597, 253] width 43 height 16
type input "3.5"
click at [615, 248] on input "3.5" at bounding box center [597, 253] width 43 height 16
click at [625, 306] on div "INSPECTOR(S) check_box Todd Thuss PRIMARY Todd Thuss arrow_drop_down check_box …" at bounding box center [442, 450] width 392 height 1927
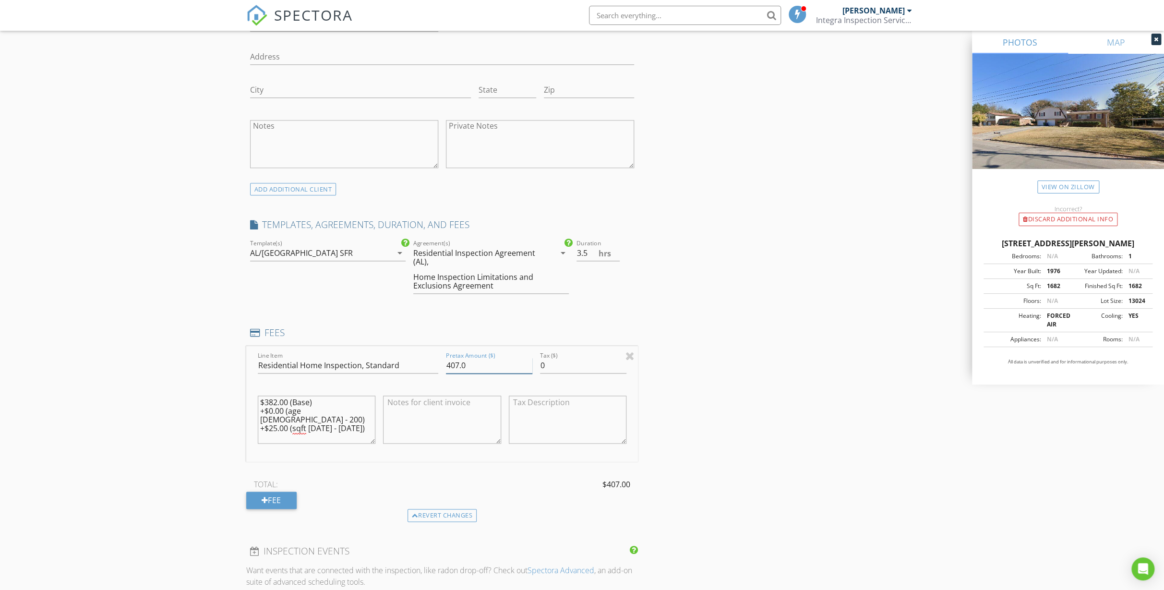
drag, startPoint x: 505, startPoint y: 360, endPoint x: 393, endPoint y: 360, distance: 112.8
click at [393, 360] on div "Line Item Residential Home Inspection, Standard Pretax Amount ($) 407.0 Tax ($)…" at bounding box center [442, 404] width 392 height 116
type input "650.00"
drag, startPoint x: 340, startPoint y: 408, endPoint x: 226, endPoint y: 396, distance: 114.4
click at [226, 396] on div "New Inspection Click here to use the New Order Form INSPECTOR(S) check_box Todd…" at bounding box center [582, 461] width 1164 height 2061
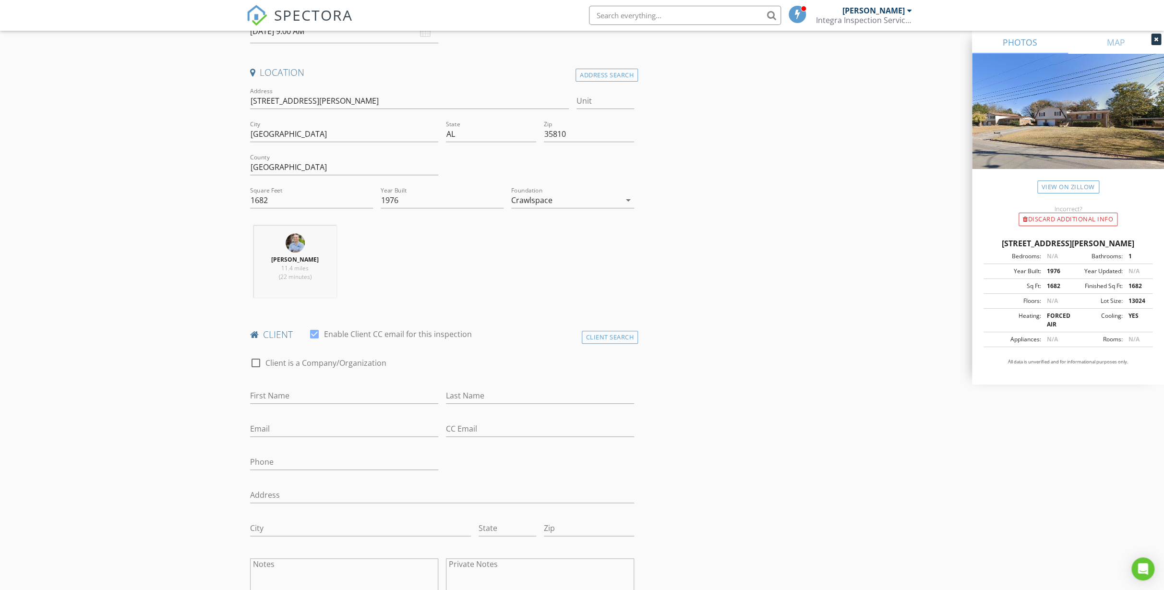
scroll to position [218, 0]
click at [360, 394] on input "First Name" at bounding box center [344, 394] width 188 height 16
type input "[PERSON_NAME]"
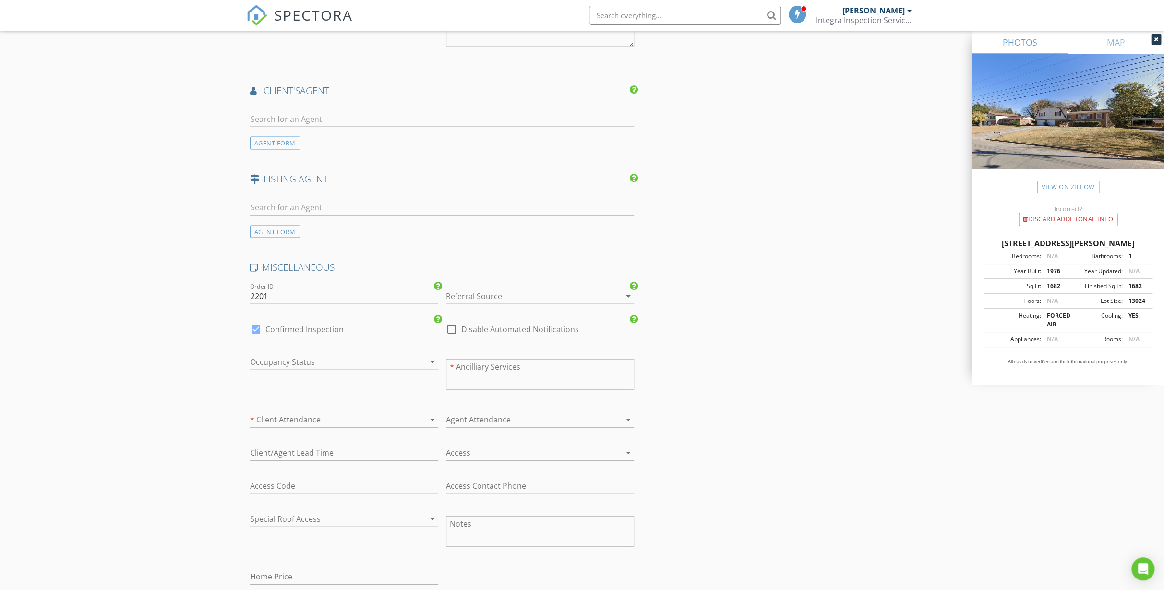
scroll to position [1440, 0]
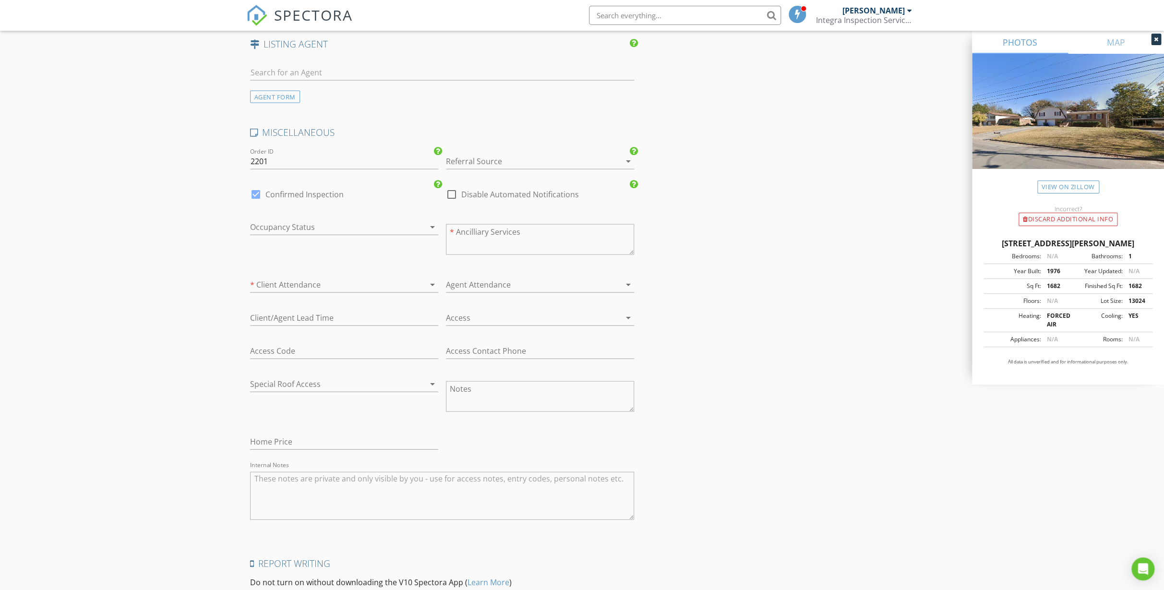
click at [456, 193] on div at bounding box center [451, 194] width 16 height 16
checkbox input "true"
click at [335, 191] on label "Confirmed Inspection" at bounding box center [304, 195] width 78 height 10
checkbox input "false"
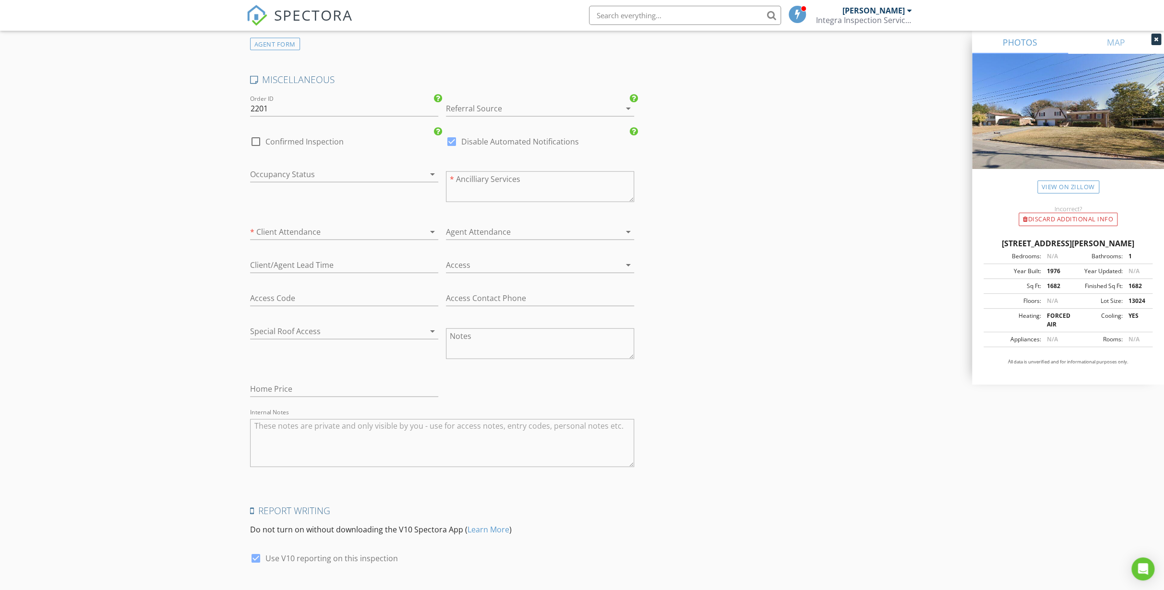
scroll to position [1555, 0]
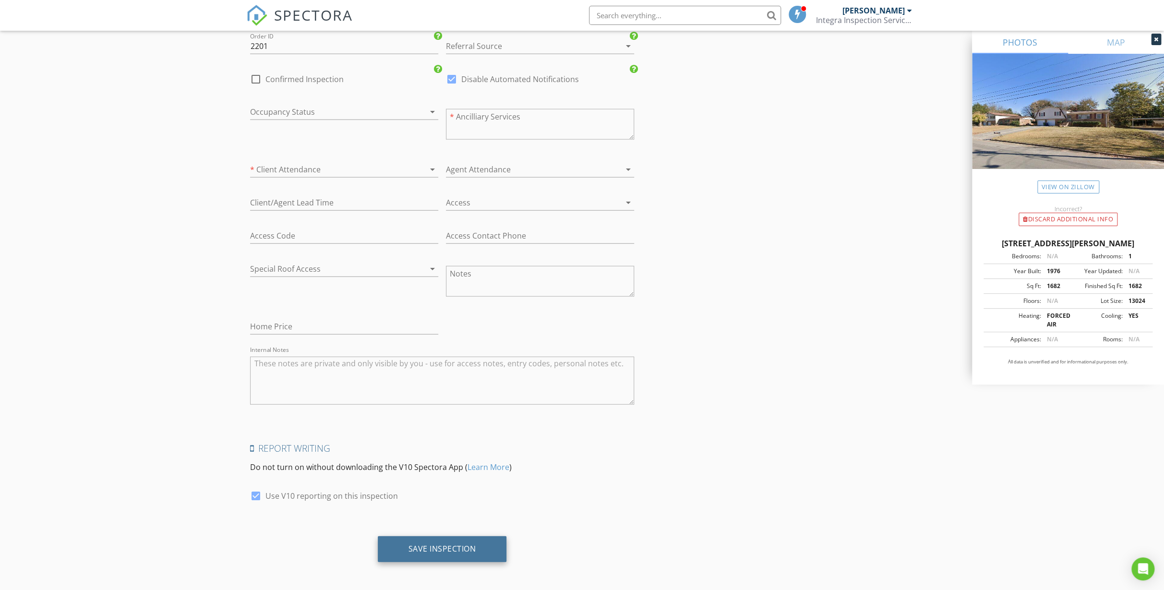
click at [470, 544] on div "Save Inspection" at bounding box center [442, 549] width 68 height 10
